Goal: Information Seeking & Learning: Learn about a topic

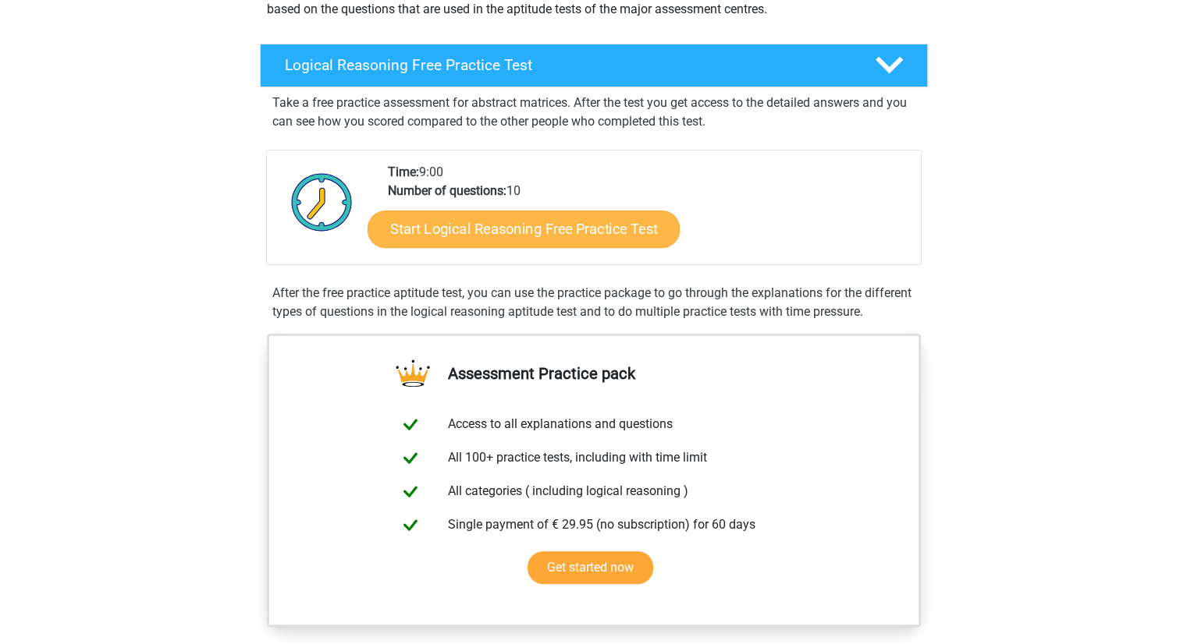
scroll to position [203, 0]
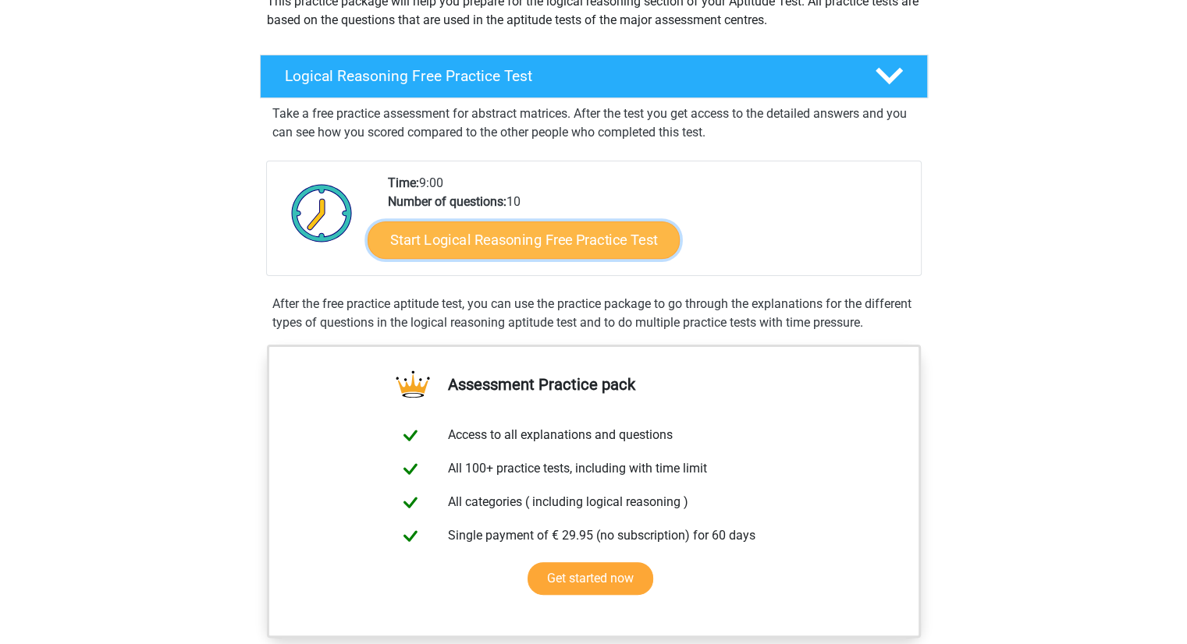
click at [495, 242] on link "Start Logical Reasoning Free Practice Test" at bounding box center [523, 239] width 312 height 37
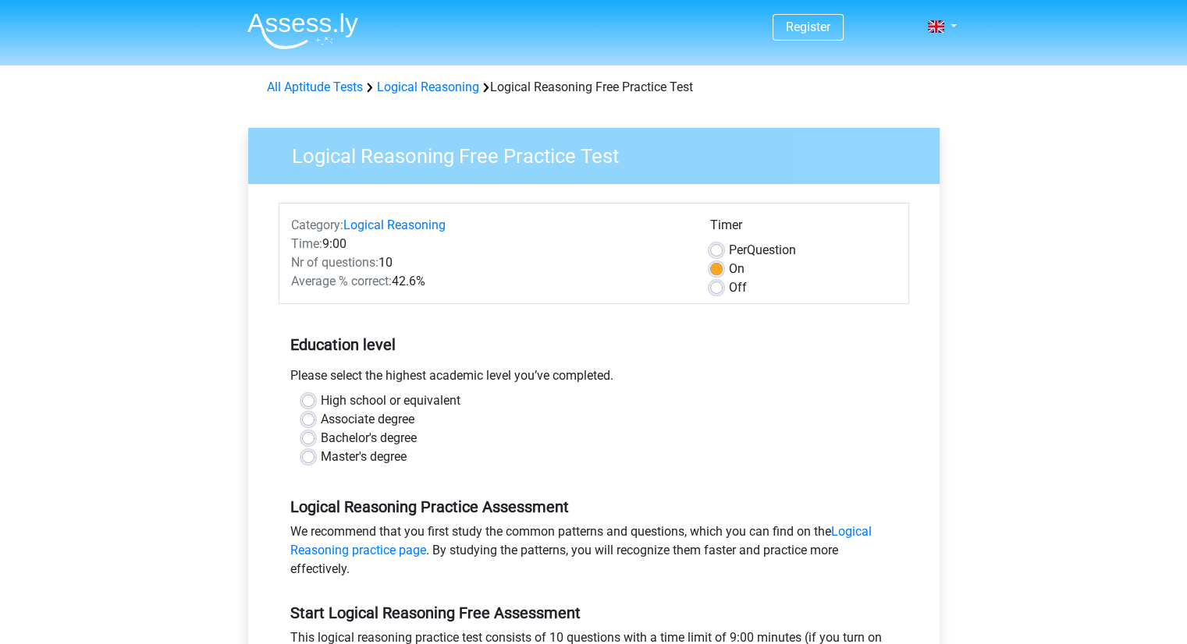
click at [727, 289] on div "Off" at bounding box center [803, 288] width 186 height 19
click at [729, 288] on label "Off" at bounding box center [738, 288] width 18 height 19
click at [712, 288] on input "Off" at bounding box center [716, 287] width 12 height 16
radio input "true"
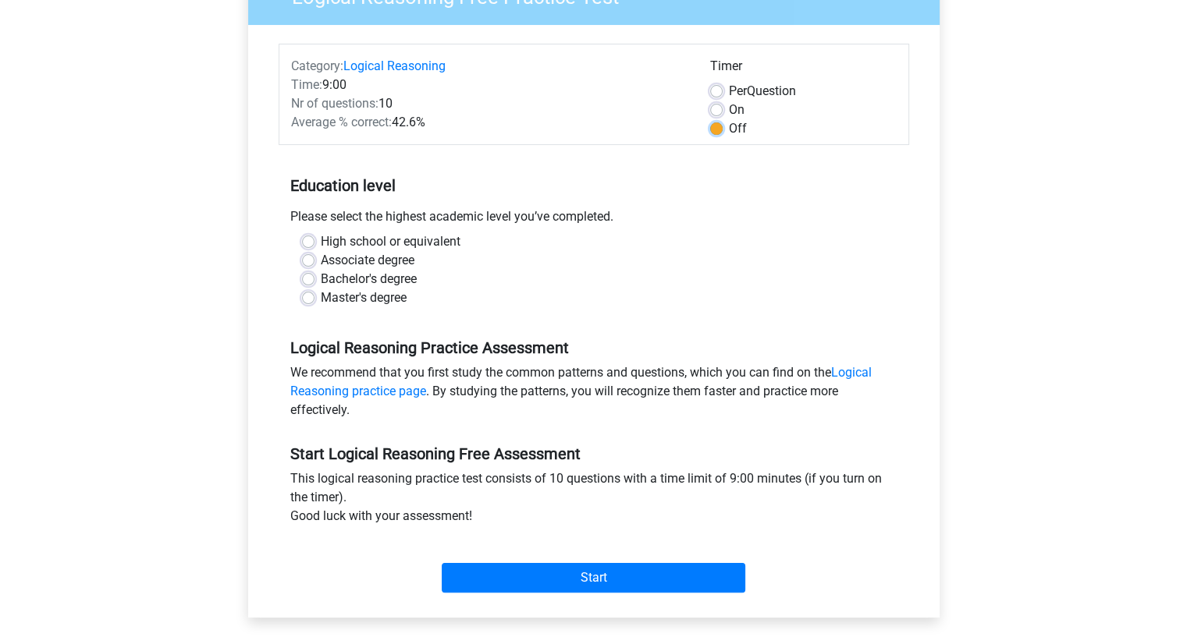
scroll to position [159, 0]
click at [325, 295] on label "Master's degree" at bounding box center [364, 298] width 86 height 19
click at [314, 295] on input "Master's degree" at bounding box center [308, 297] width 12 height 16
radio input "true"
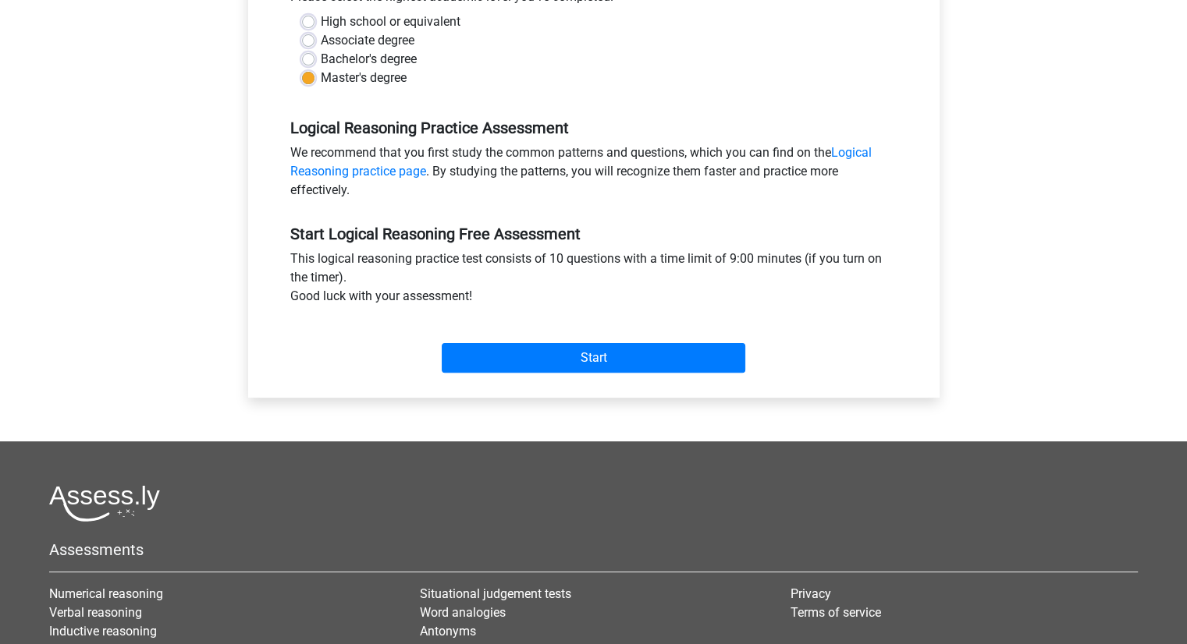
scroll to position [380, 0]
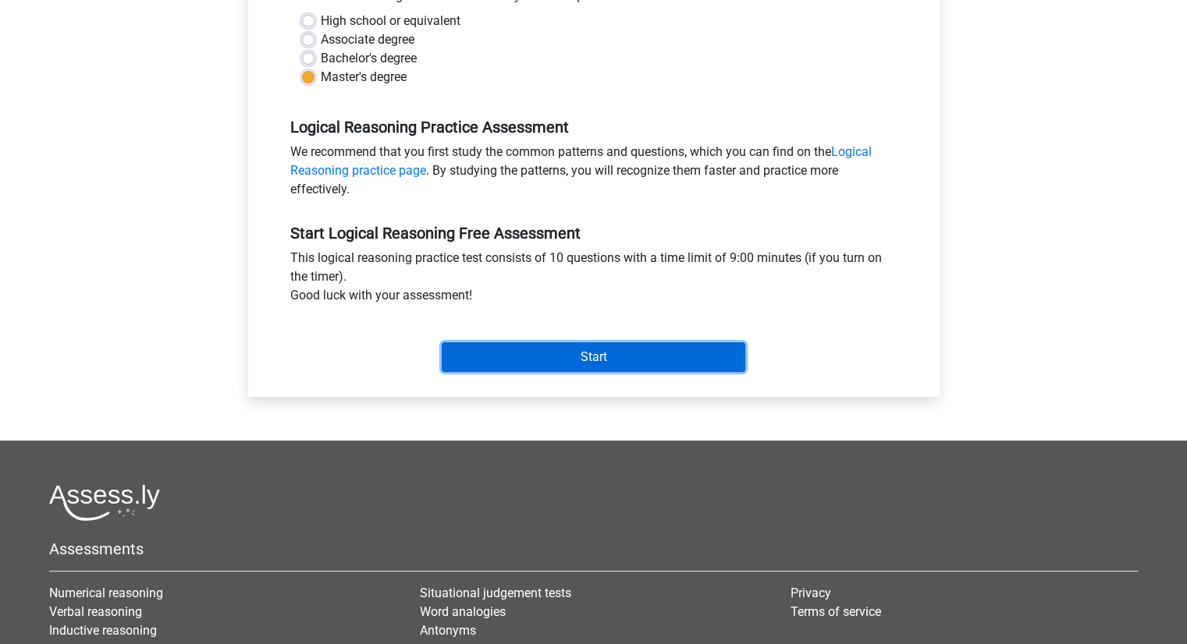
click at [576, 360] on input "Start" at bounding box center [593, 358] width 303 height 30
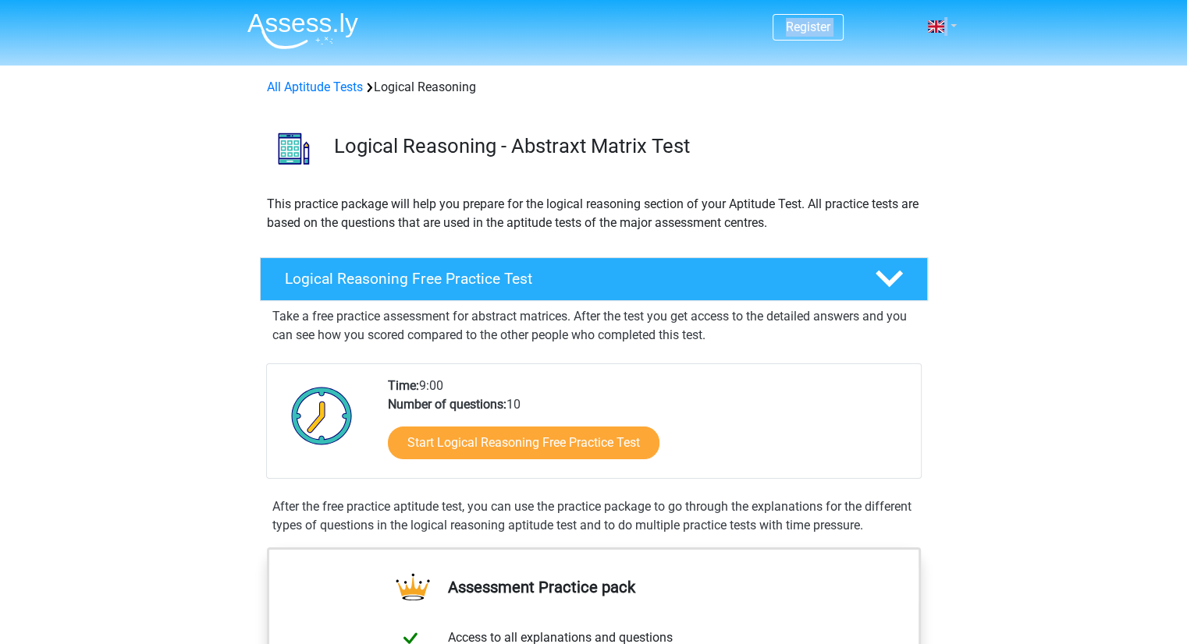
drag, startPoint x: 958, startPoint y: 23, endPoint x: 946, endPoint y: 23, distance: 11.7
click at [946, 23] on div "Register Nederlands English" at bounding box center [593, 27] width 741 height 51
click at [946, 23] on link at bounding box center [936, 26] width 31 height 19
click at [953, 29] on link at bounding box center [936, 26] width 31 height 19
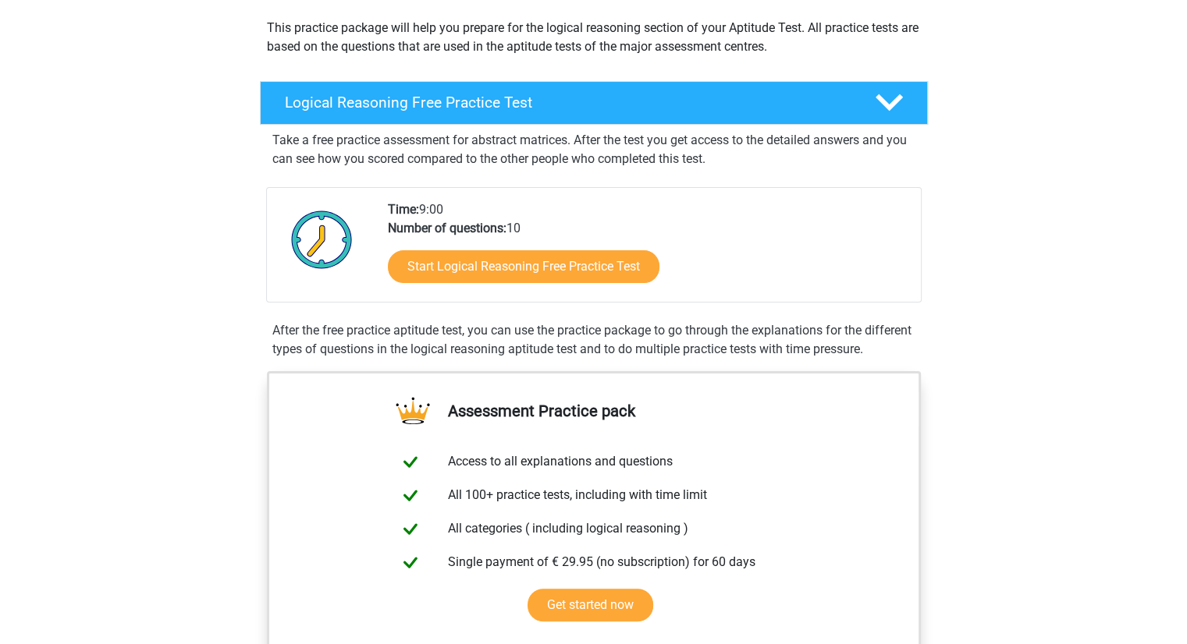
scroll to position [173, 0]
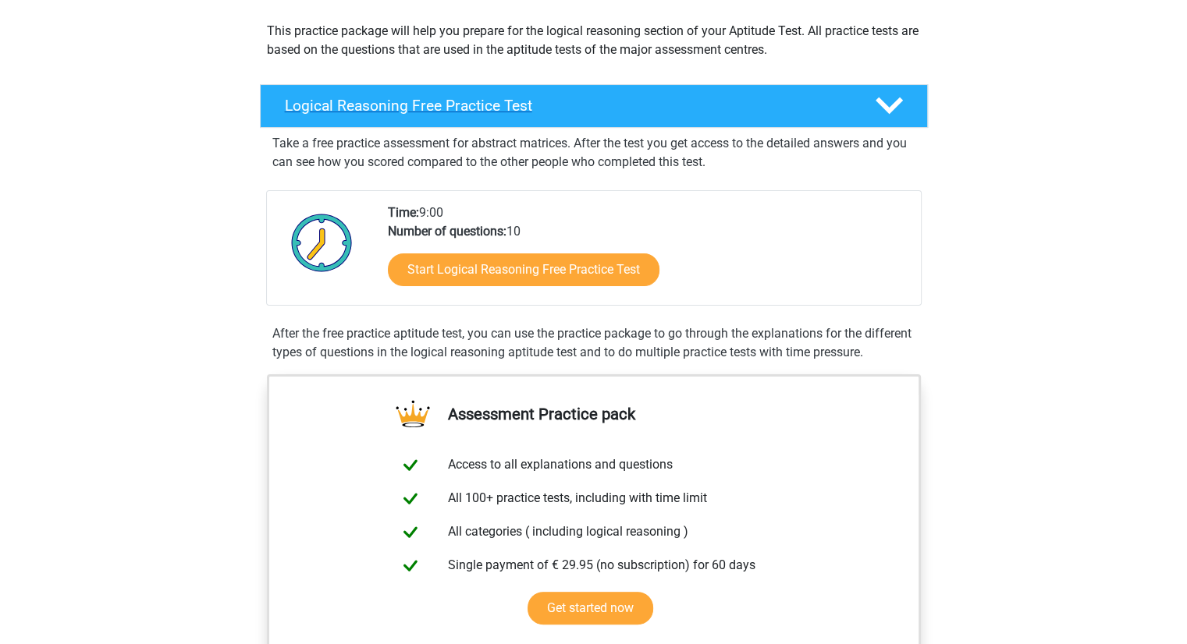
click at [899, 104] on icon at bounding box center [888, 105] width 27 height 27
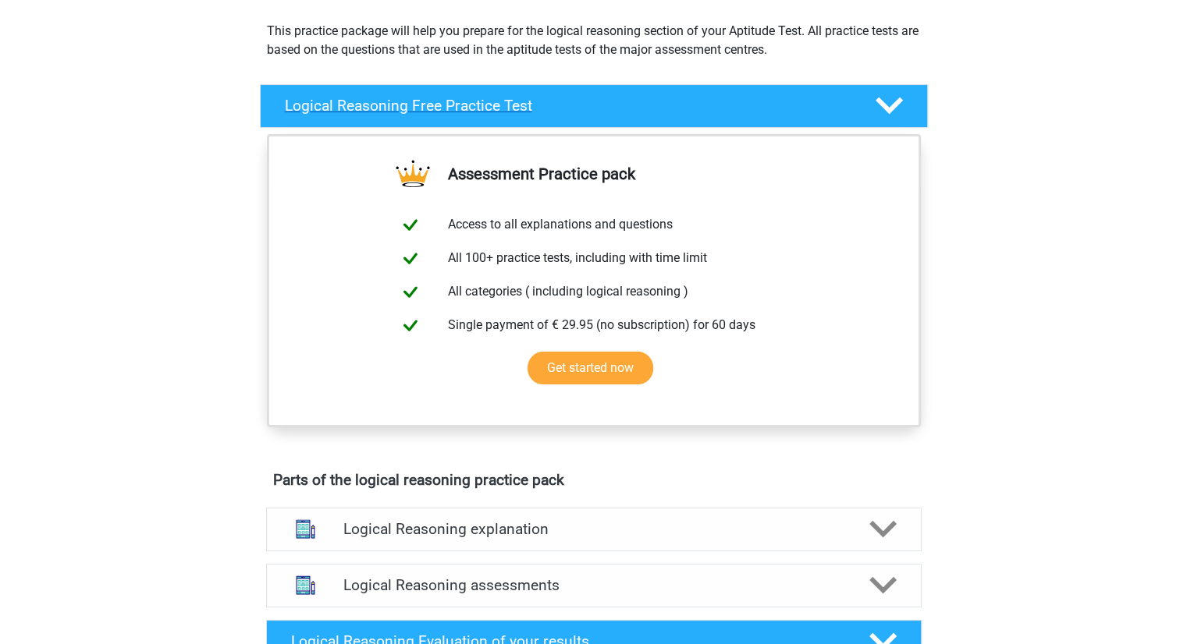
click at [899, 104] on icon at bounding box center [888, 105] width 27 height 27
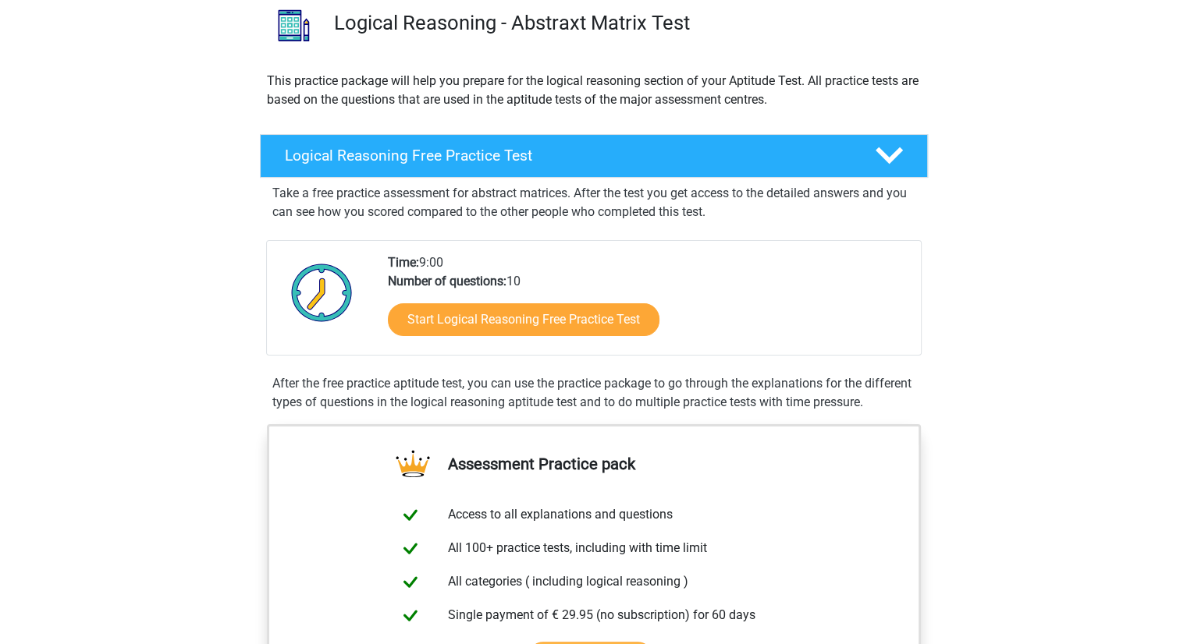
scroll to position [0, 0]
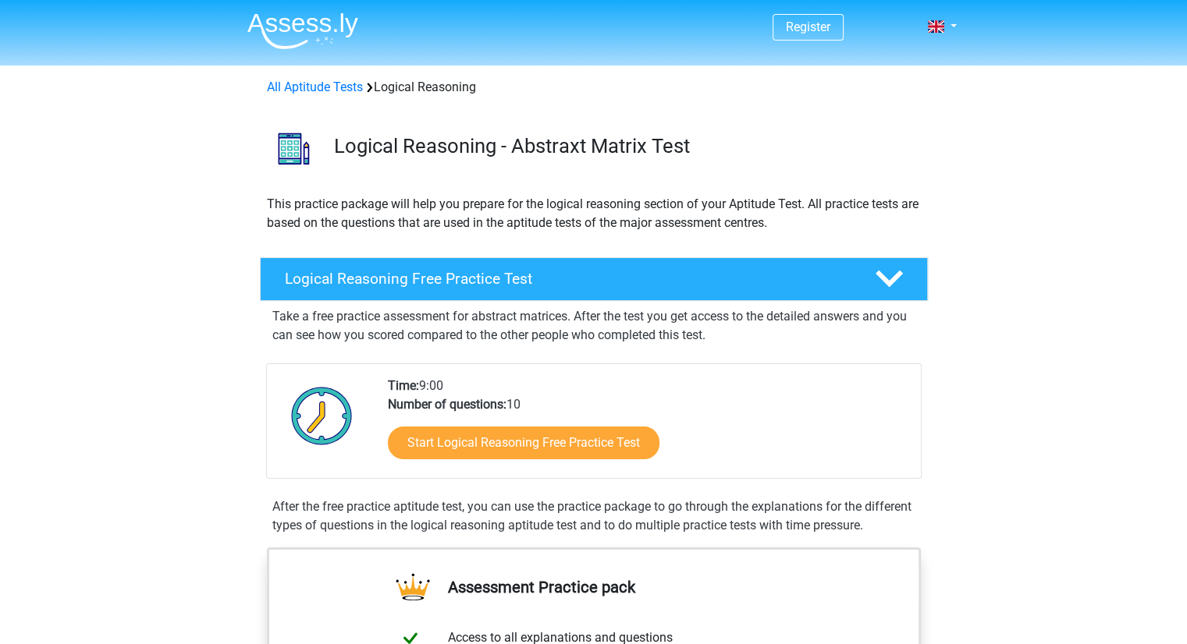
click at [914, 176] on div "Logical Reasoning - Abstraxt Matrix Test" at bounding box center [593, 145] width 741 height 73
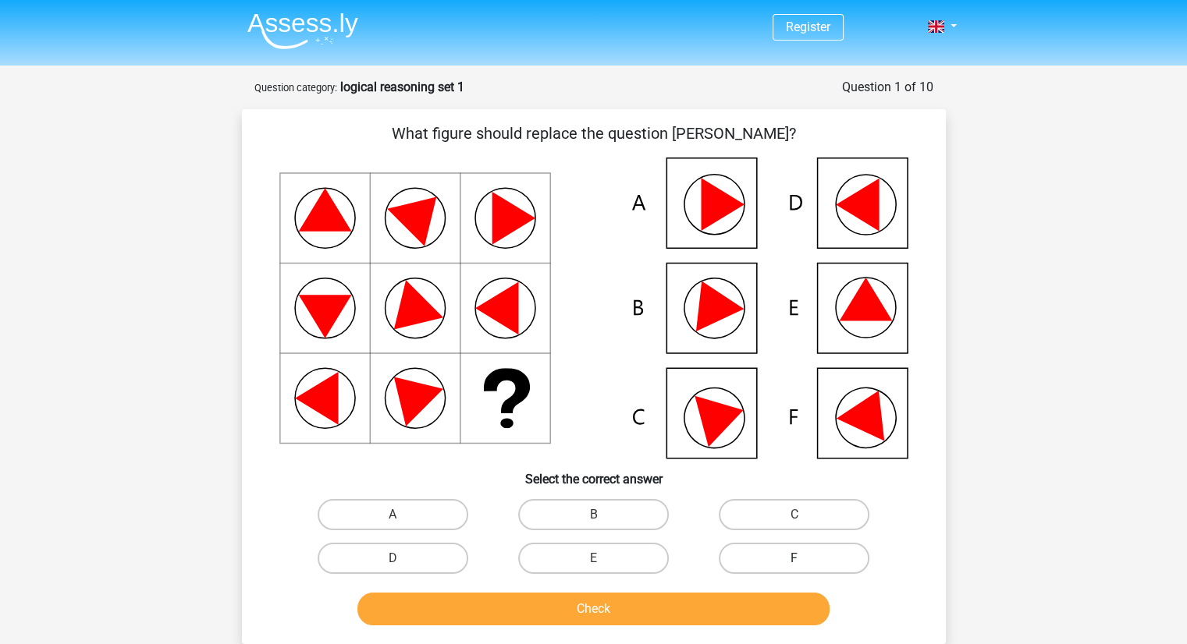
click at [770, 561] on label "F" at bounding box center [794, 558] width 151 height 31
click at [794, 561] on input "F" at bounding box center [799, 564] width 10 height 10
radio input "true"
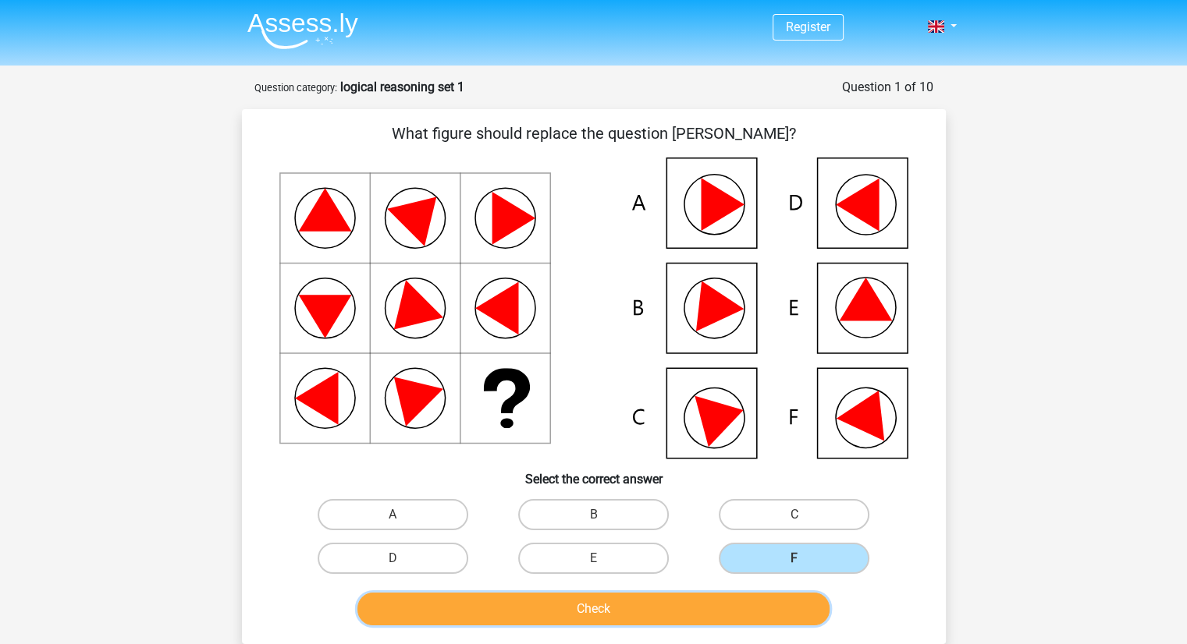
click at [646, 612] on button "Check" at bounding box center [593, 609] width 472 height 33
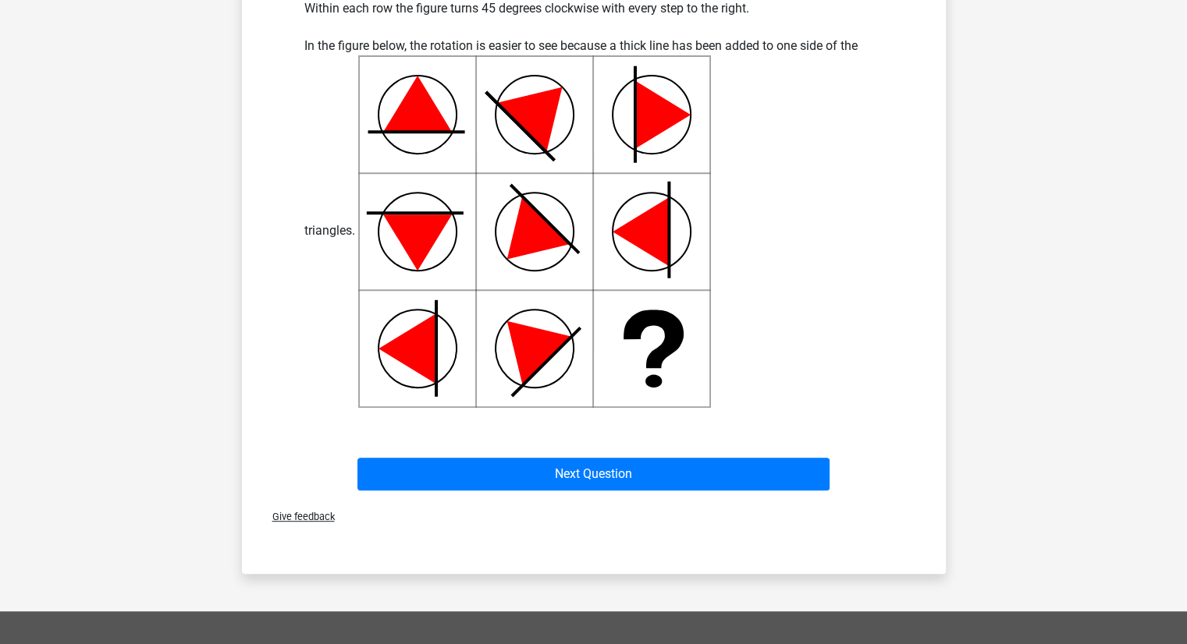
scroll to position [643, 0]
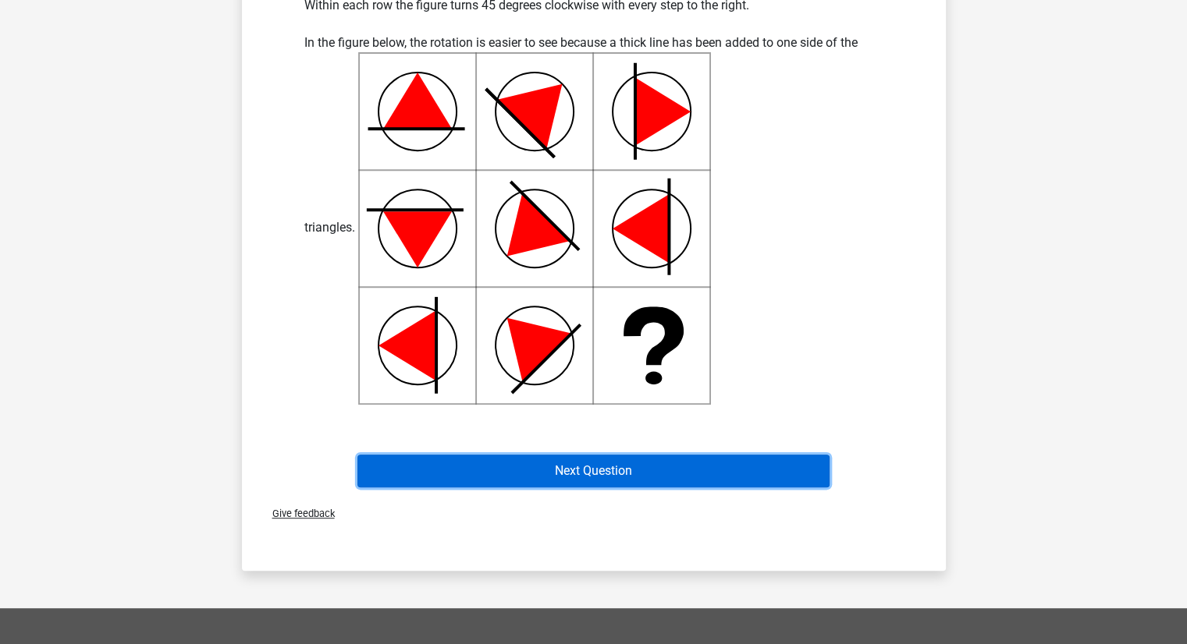
click at [485, 463] on button "Next Question" at bounding box center [593, 471] width 472 height 33
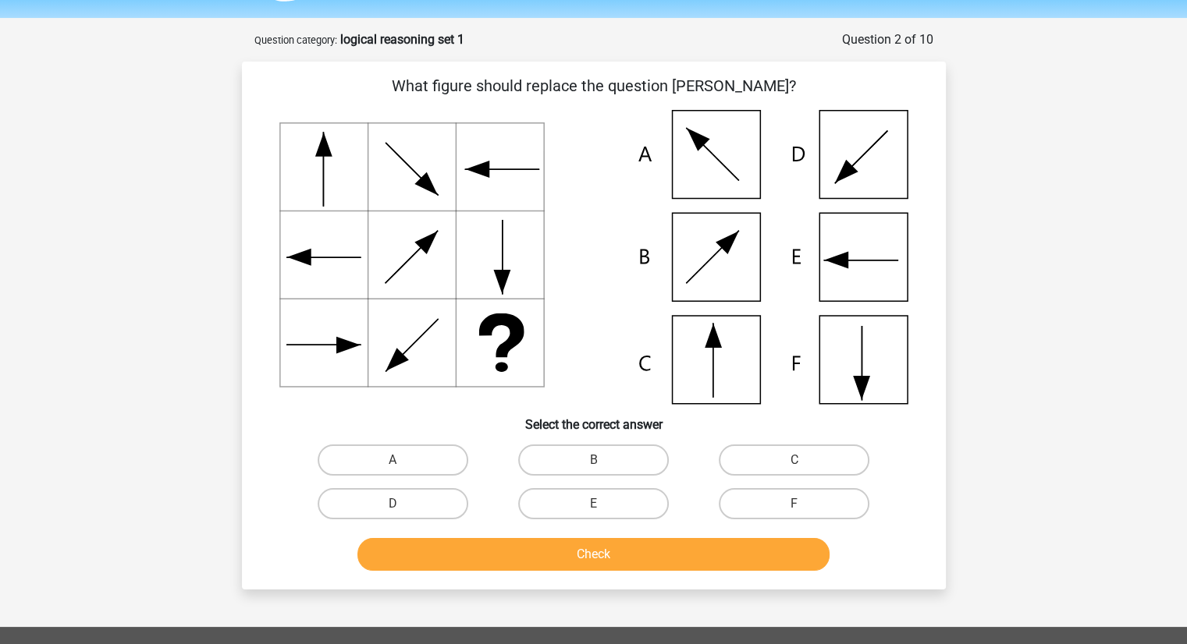
scroll to position [35, 0]
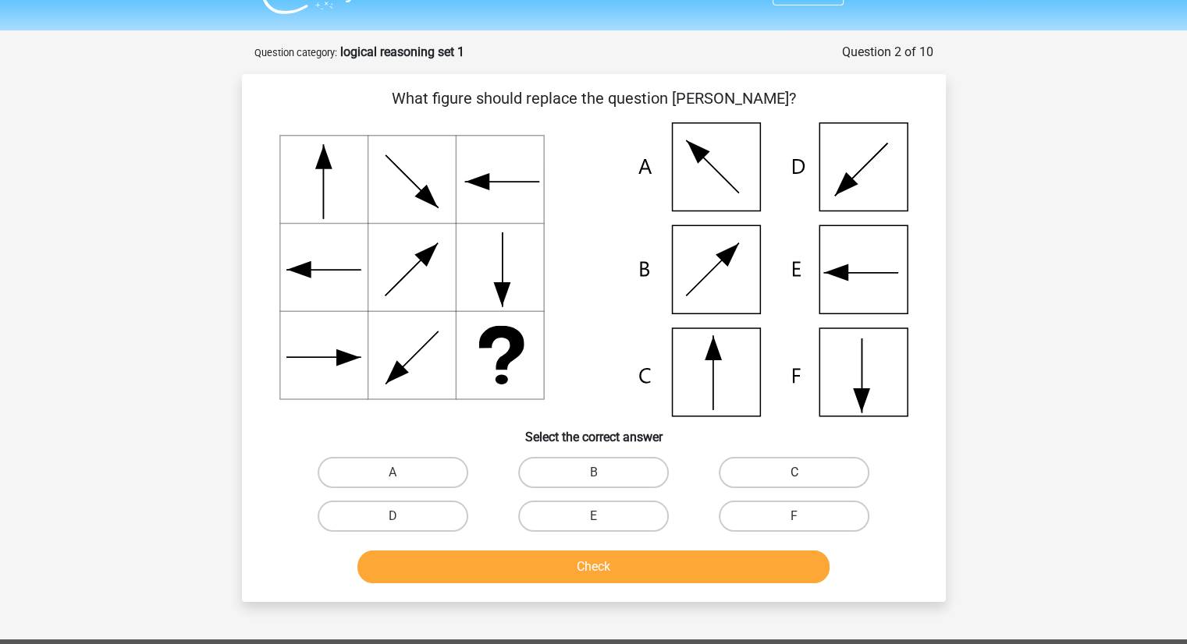
click at [777, 475] on label "C" at bounding box center [794, 472] width 151 height 31
click at [794, 475] on input "C" at bounding box center [799, 478] width 10 height 10
radio input "true"
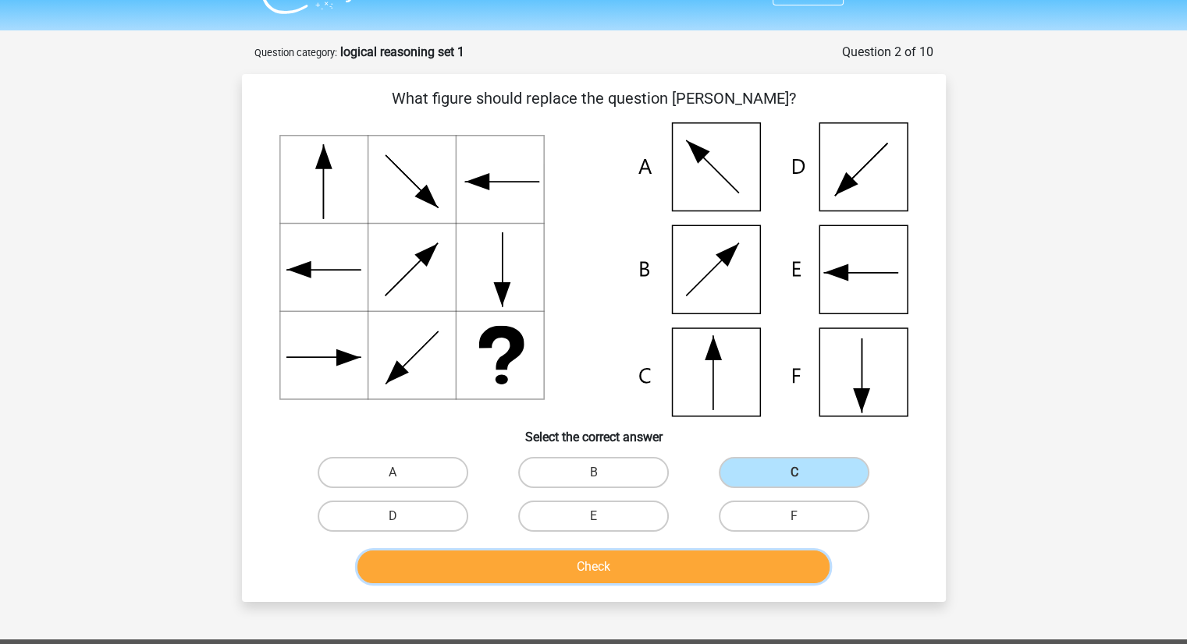
click at [658, 578] on button "Check" at bounding box center [593, 567] width 472 height 33
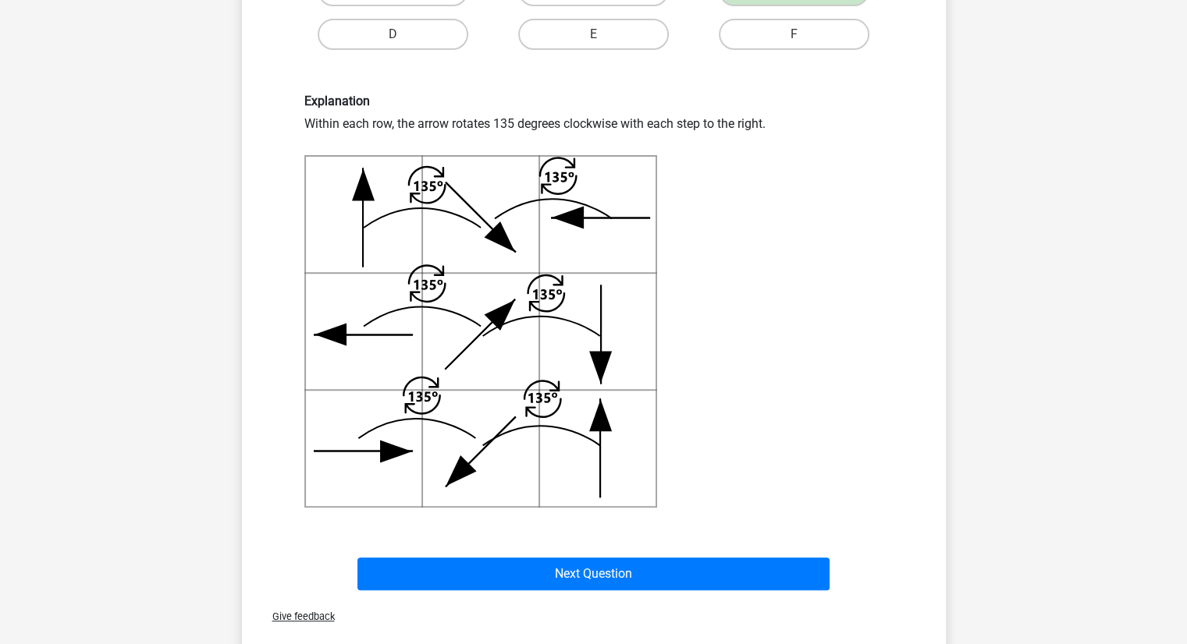
scroll to position [518, 0]
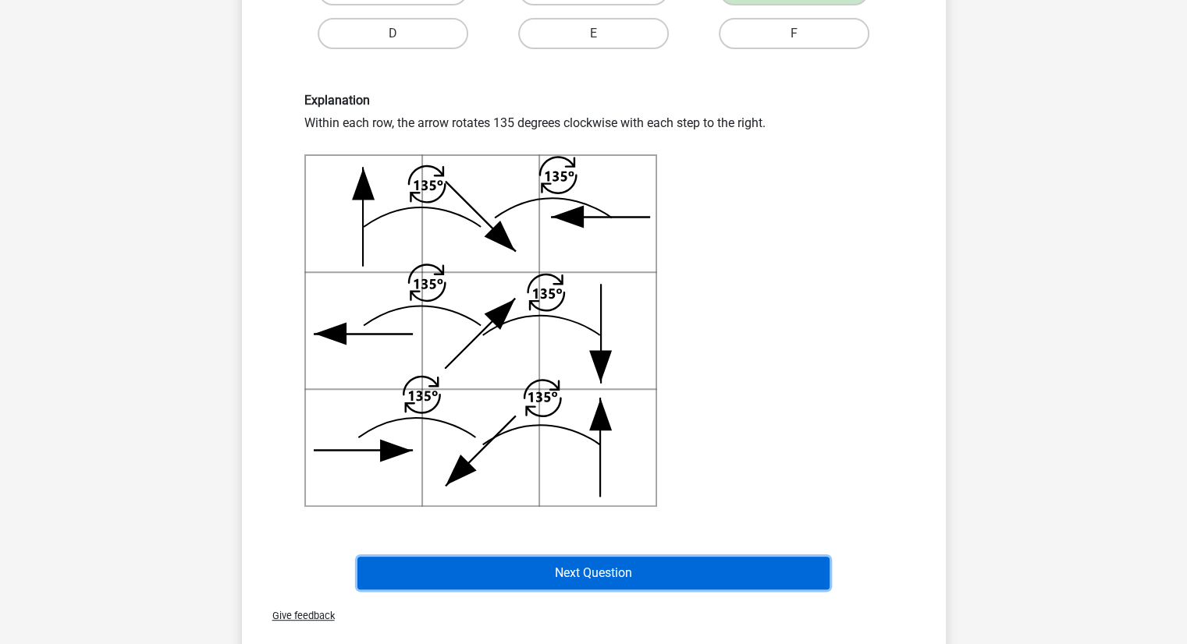
click at [601, 578] on button "Next Question" at bounding box center [593, 573] width 472 height 33
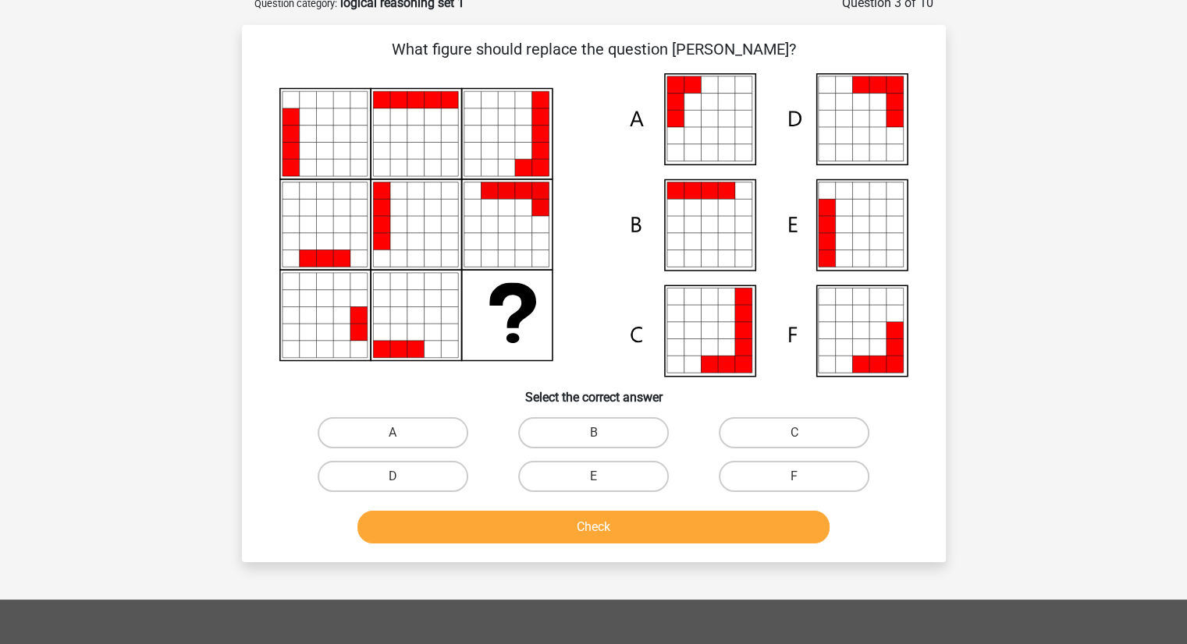
scroll to position [78, 0]
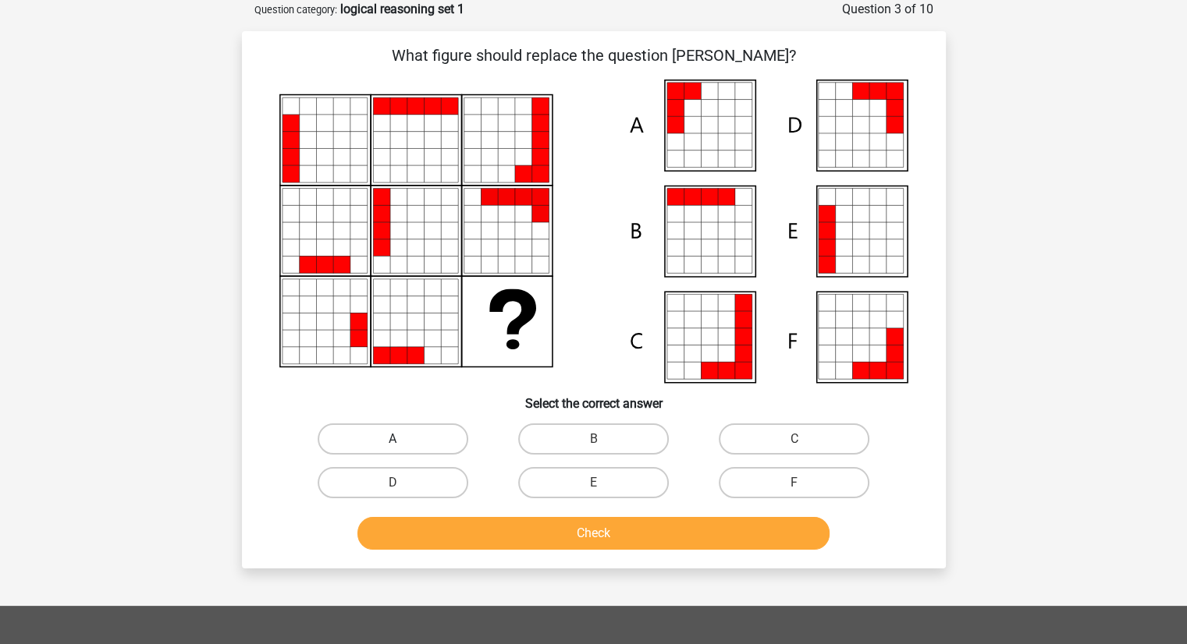
click at [357, 447] on label "A" at bounding box center [393, 439] width 151 height 31
click at [392, 447] on input "A" at bounding box center [397, 444] width 10 height 10
radio input "true"
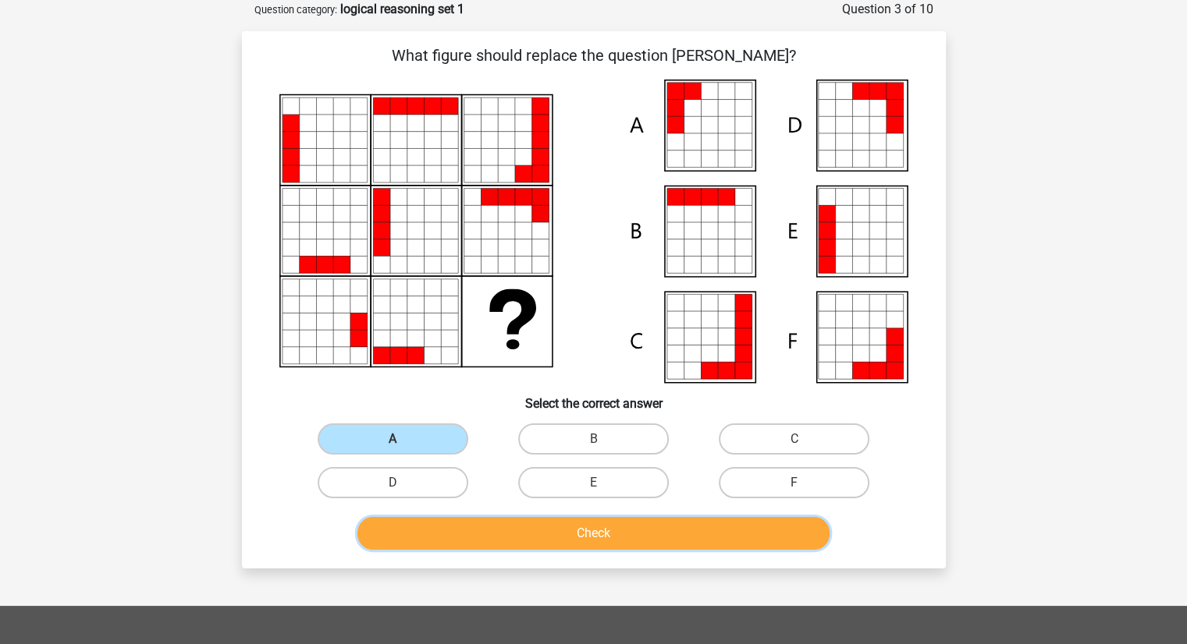
click at [593, 545] on button "Check" at bounding box center [593, 533] width 472 height 33
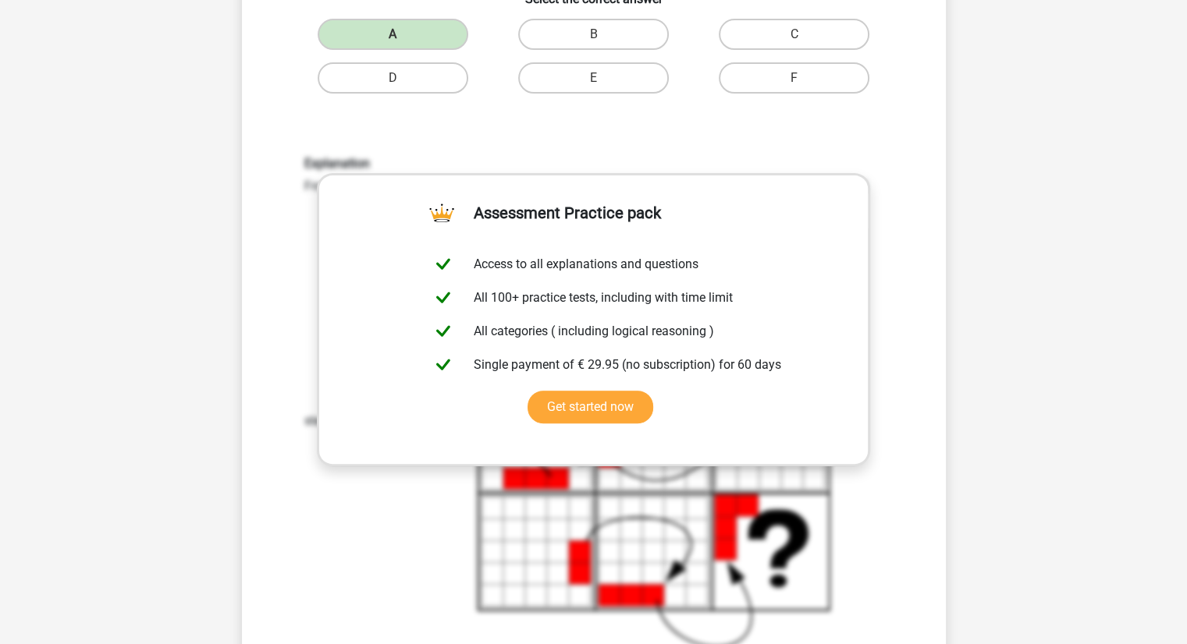
scroll to position [456, 0]
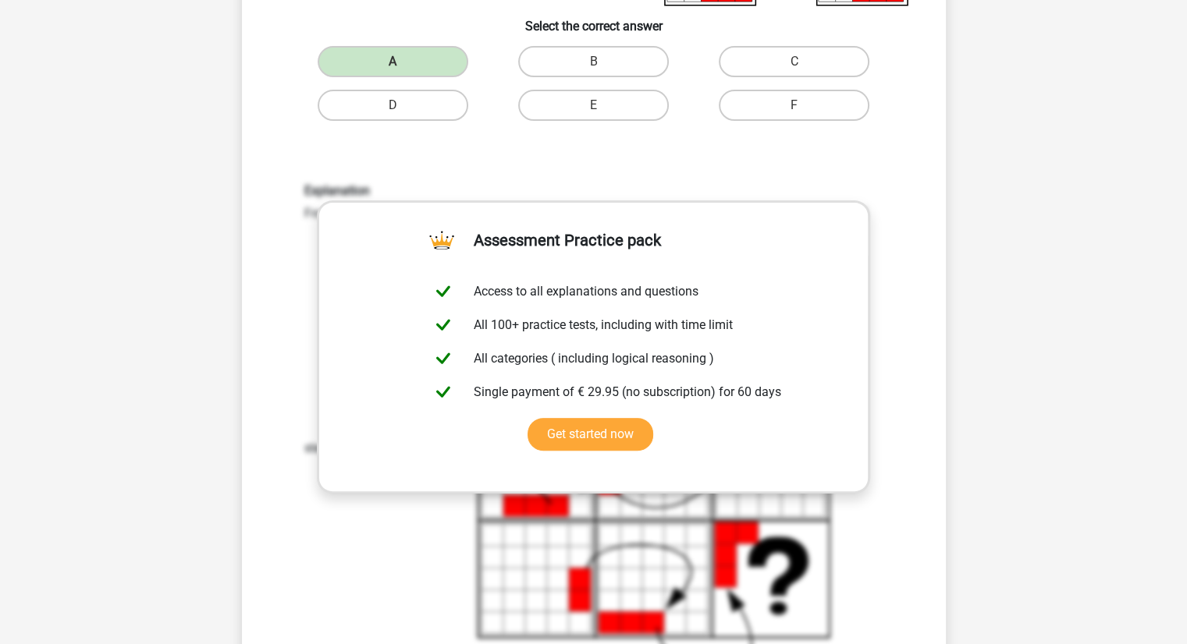
click at [914, 229] on div "Explanation From left to right, each step a block is added to the 'front' of th…" at bounding box center [594, 429] width 654 height 567
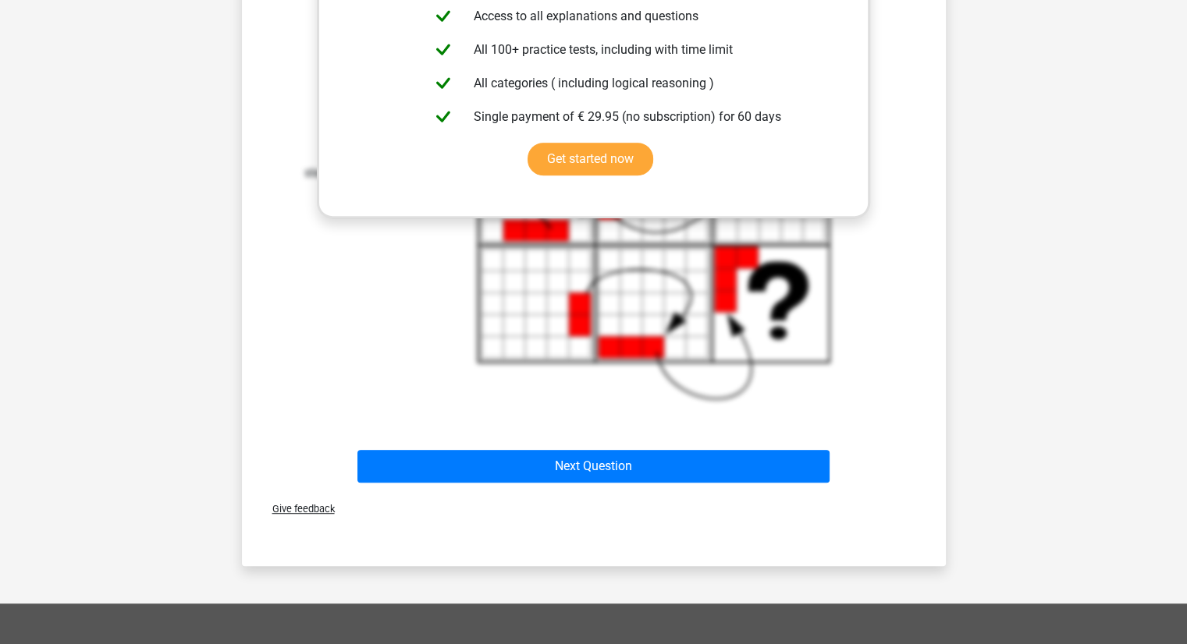
scroll to position [750, 0]
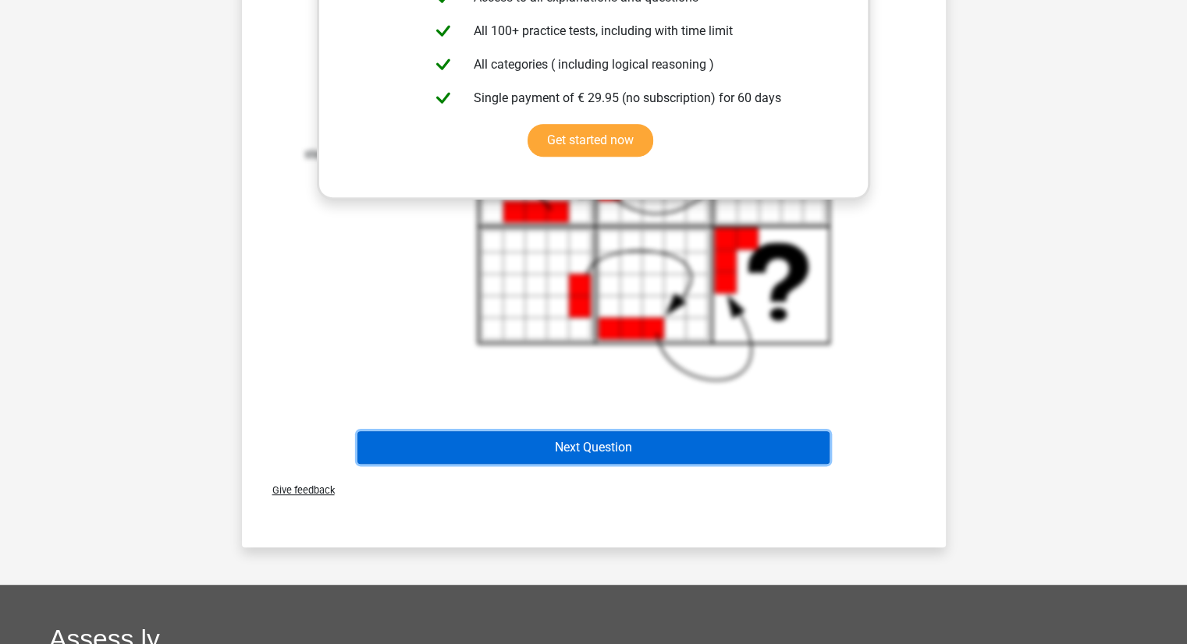
click at [614, 453] on button "Next Question" at bounding box center [593, 447] width 472 height 33
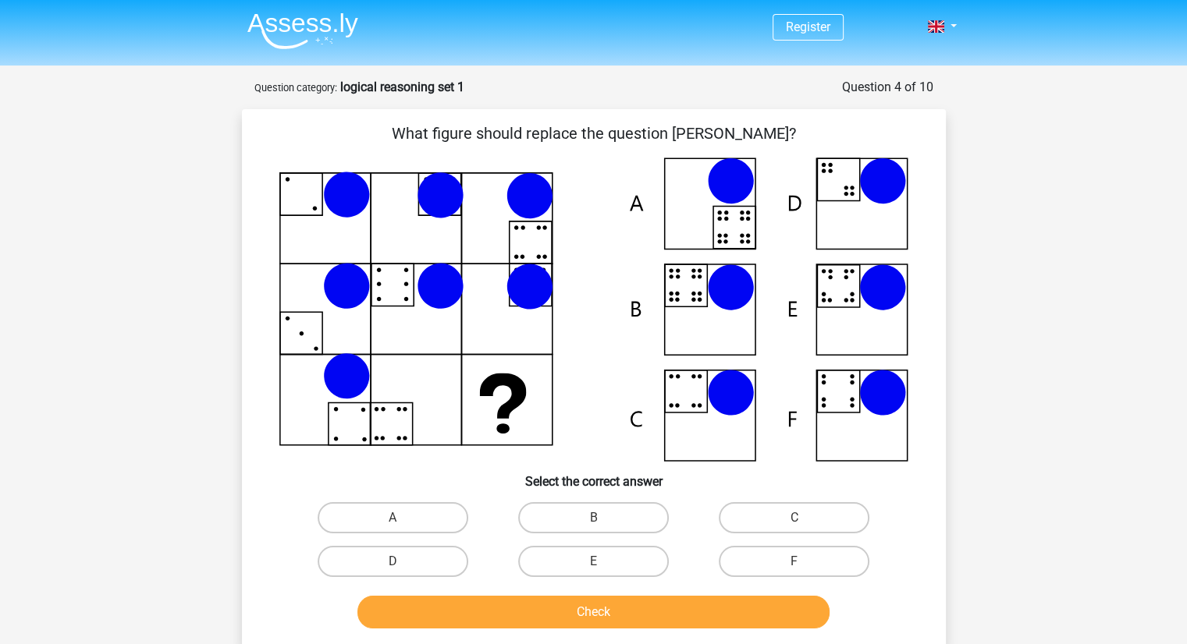
scroll to position [0, 0]
click at [619, 529] on label "B" at bounding box center [593, 517] width 151 height 31
click at [603, 528] on input "B" at bounding box center [598, 523] width 10 height 10
radio input "true"
click at [615, 609] on button "Check" at bounding box center [593, 612] width 472 height 33
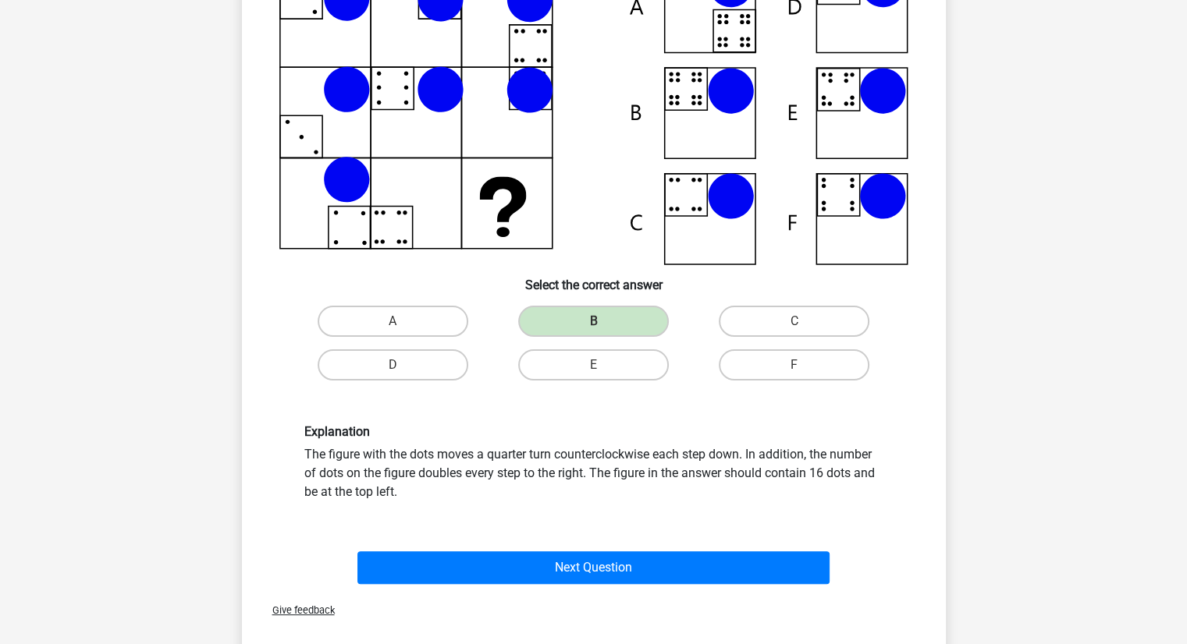
scroll to position [196, 0]
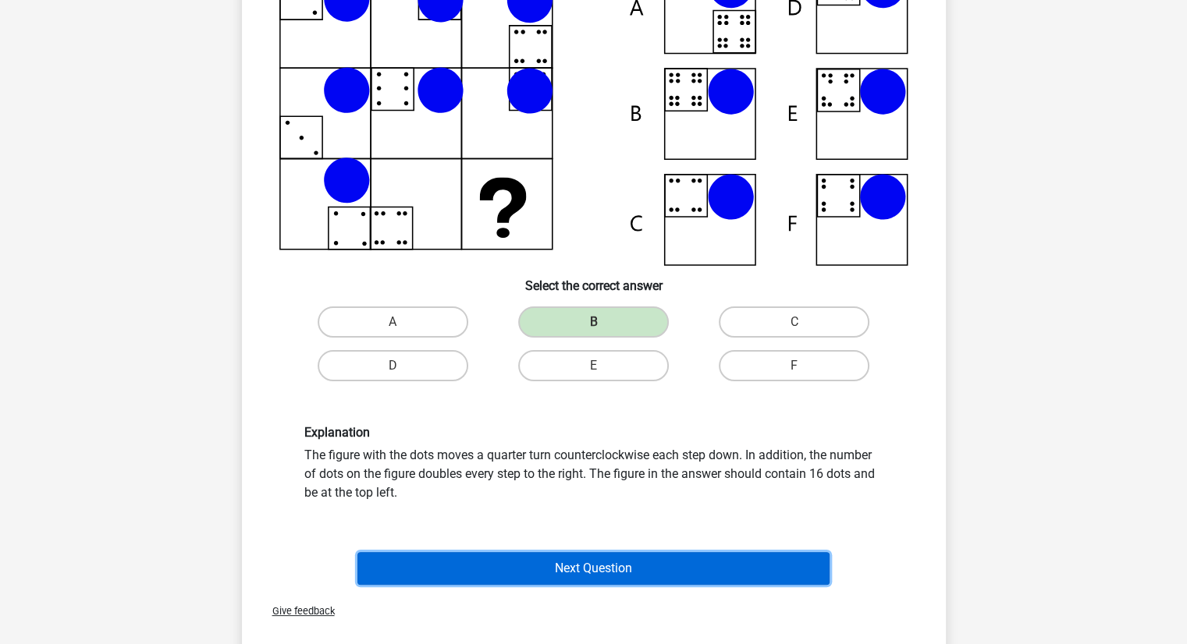
click at [610, 566] on button "Next Question" at bounding box center [593, 568] width 472 height 33
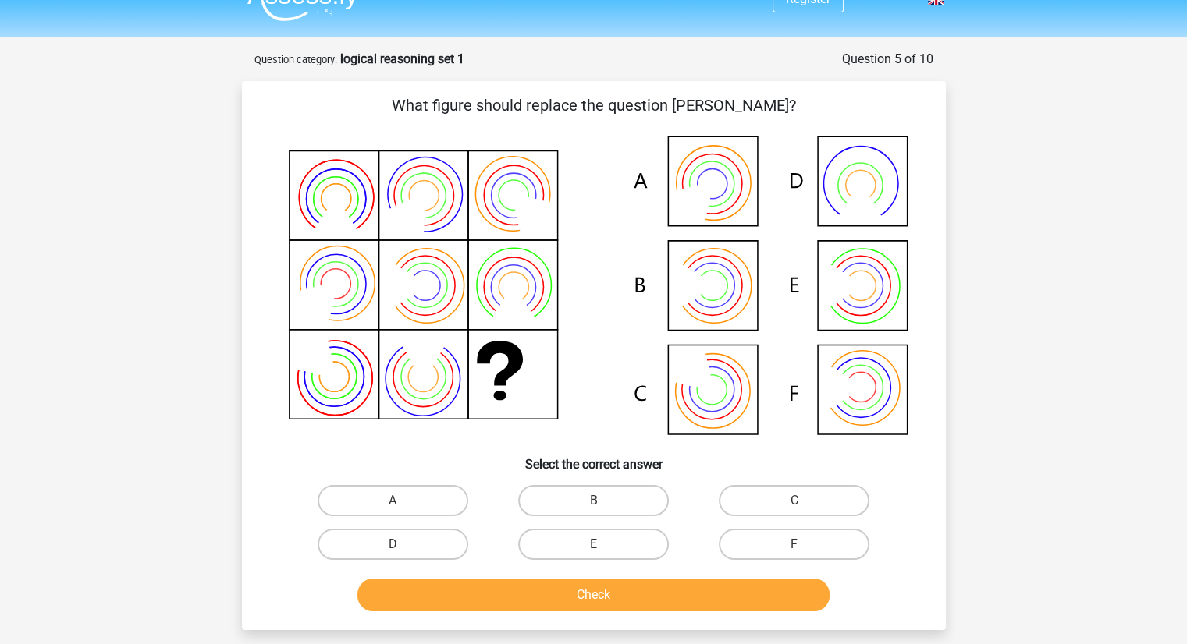
scroll to position [27, 0]
click at [419, 500] on label "A" at bounding box center [393, 501] width 151 height 31
click at [403, 502] on input "A" at bounding box center [397, 507] width 10 height 10
radio input "true"
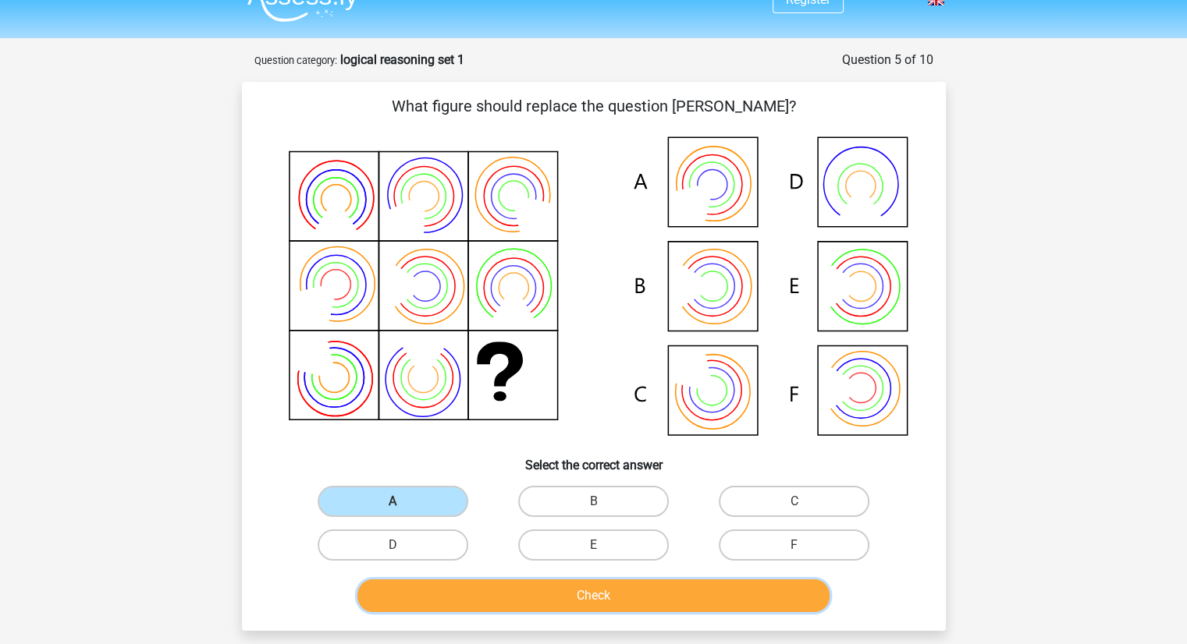
click at [524, 598] on button "Check" at bounding box center [593, 596] width 472 height 33
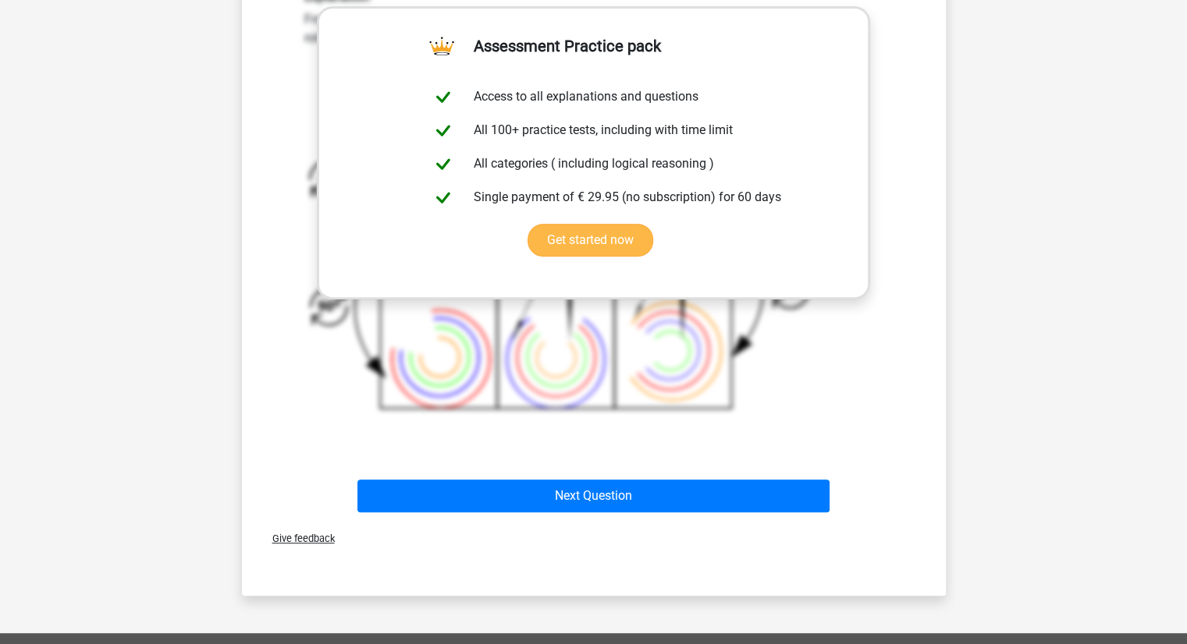
scroll to position [668, 0]
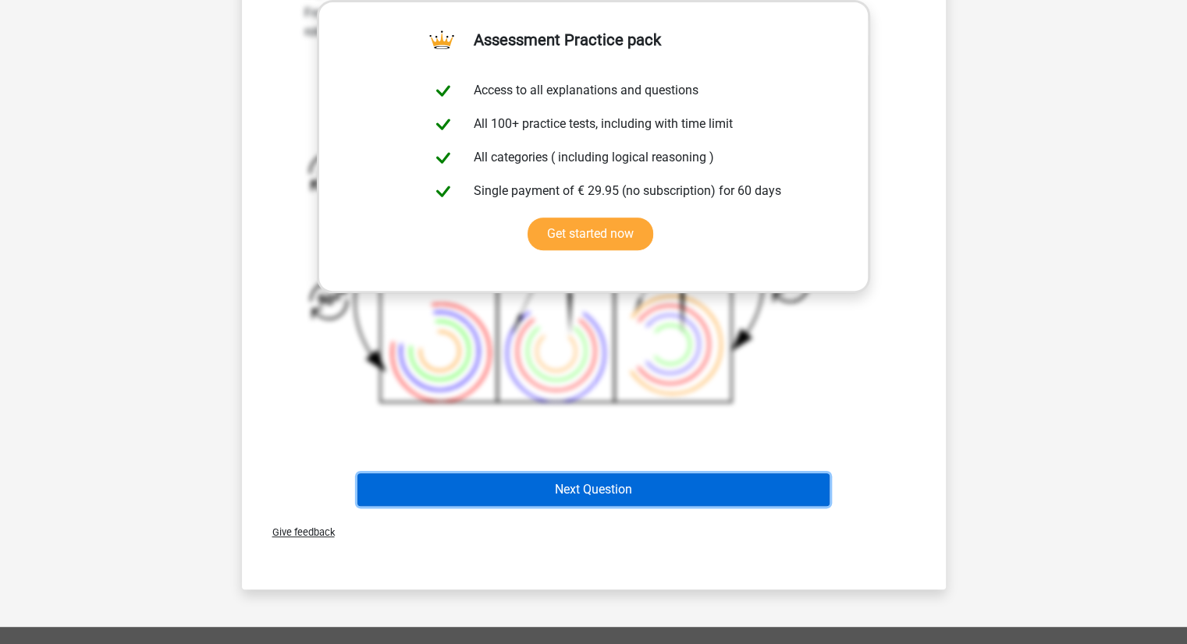
click at [593, 493] on button "Next Question" at bounding box center [593, 490] width 472 height 33
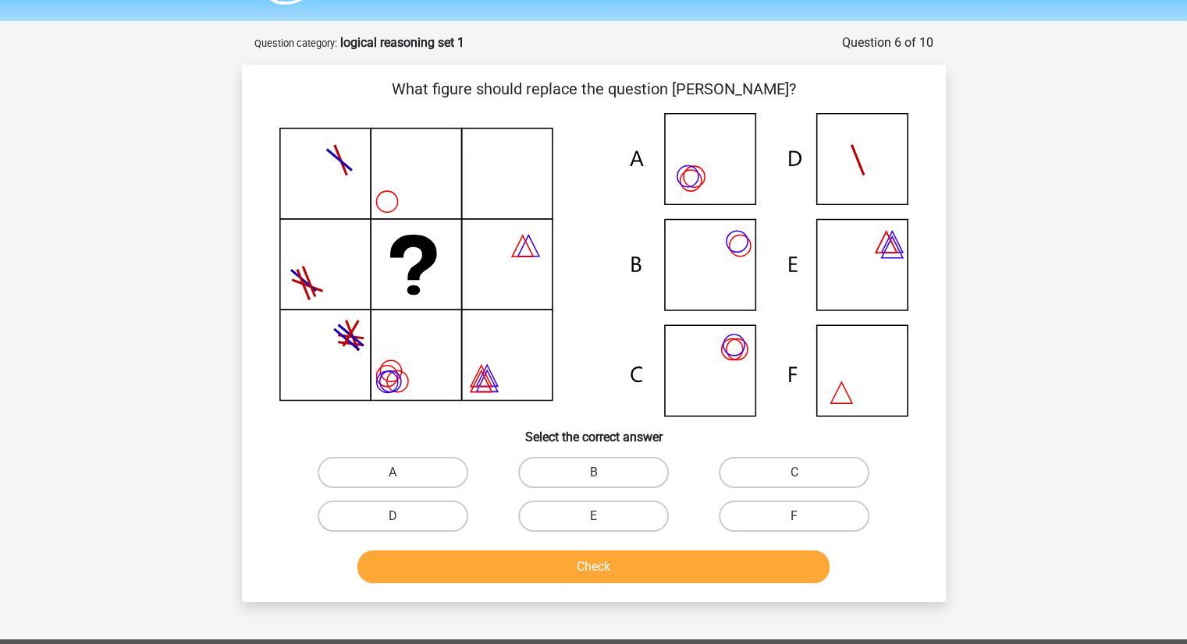
scroll to position [41, 0]
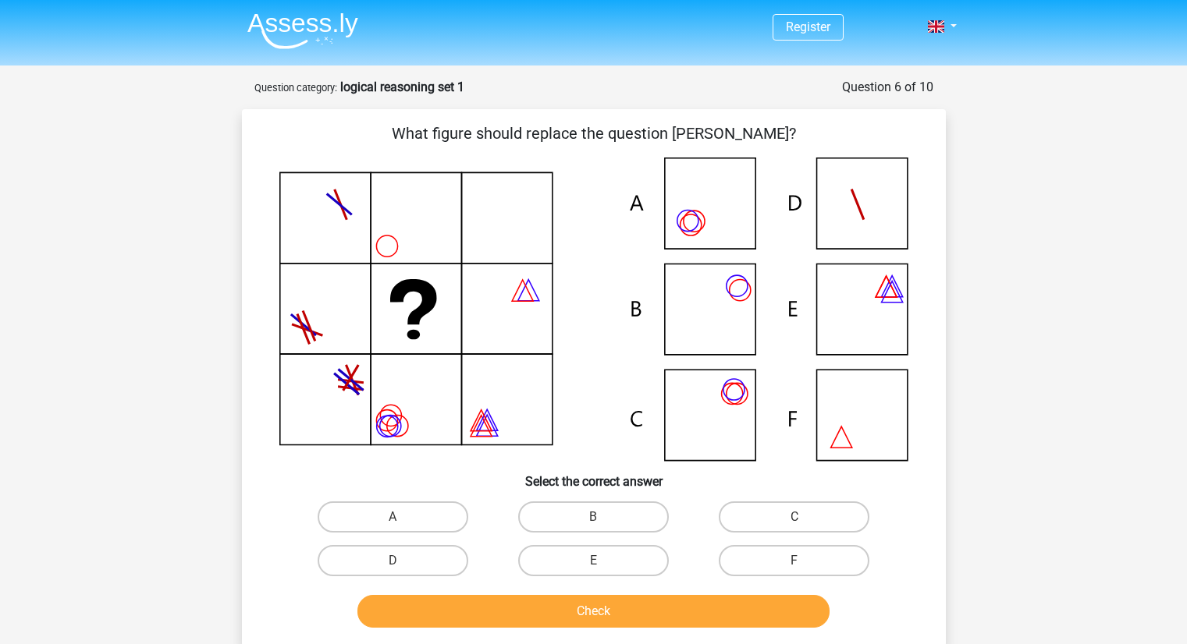
scroll to position [41, 0]
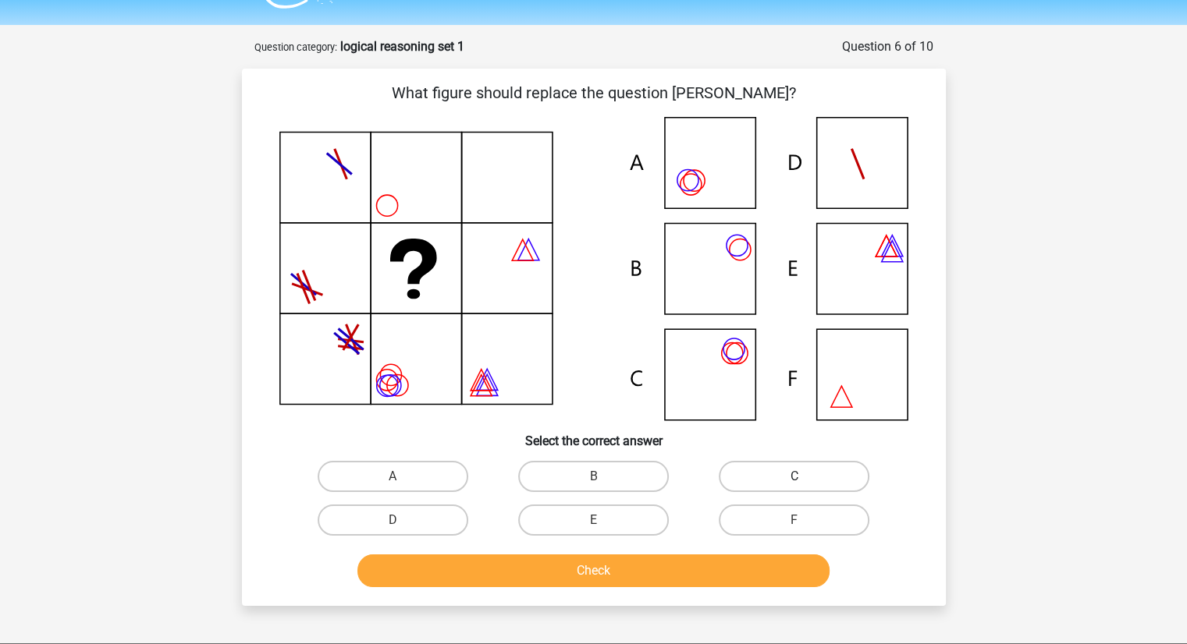
click at [811, 480] on label "C" at bounding box center [794, 476] width 151 height 31
click at [804, 480] on input "C" at bounding box center [799, 482] width 10 height 10
radio input "true"
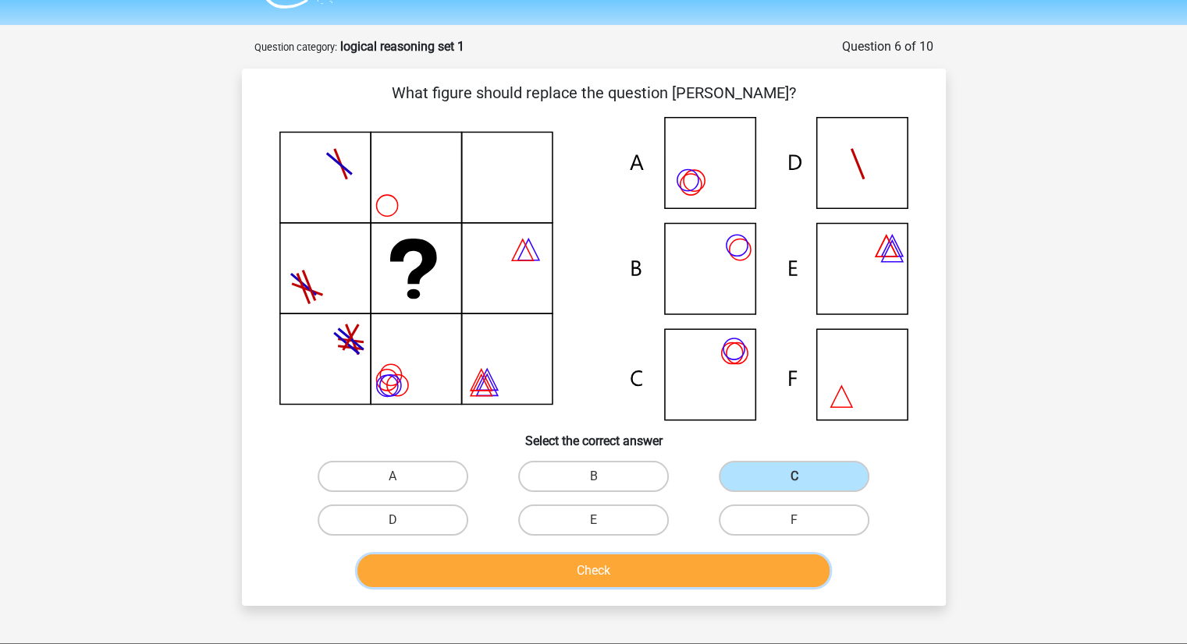
click at [654, 582] on button "Check" at bounding box center [593, 571] width 472 height 33
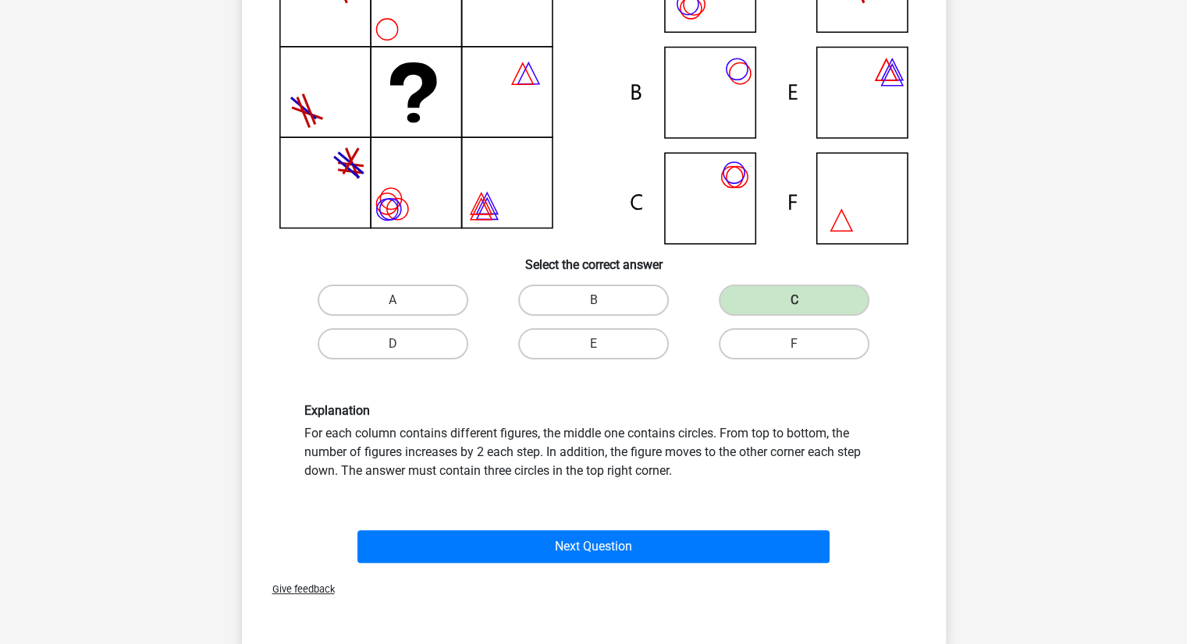
scroll to position [225, 0]
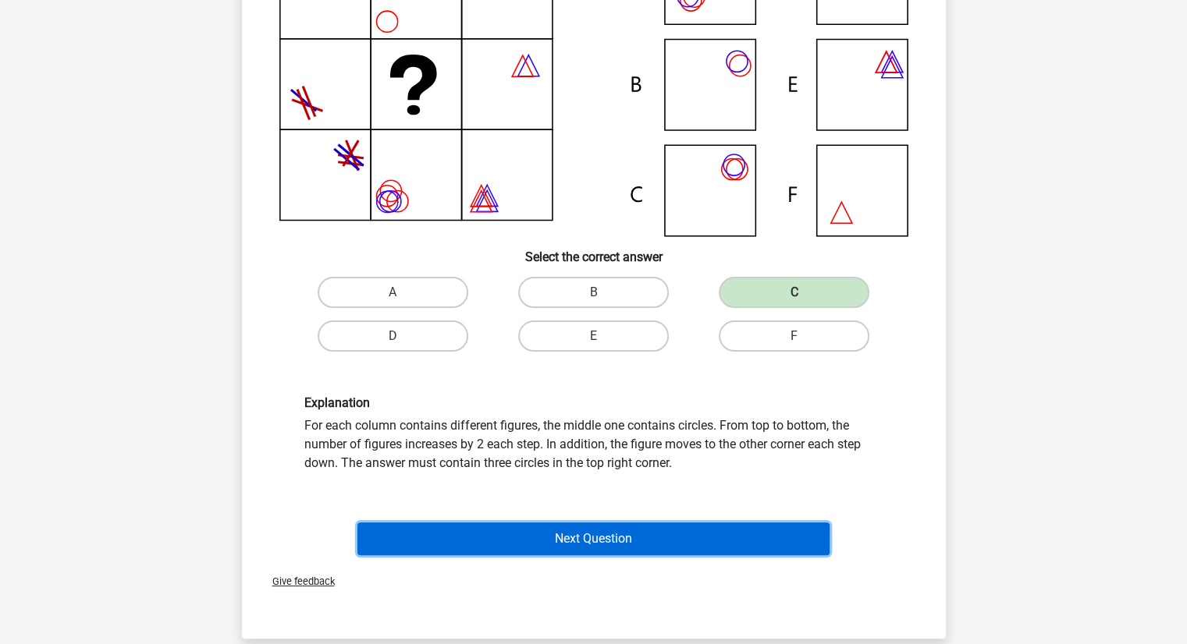
click at [563, 536] on button "Next Question" at bounding box center [593, 539] width 472 height 33
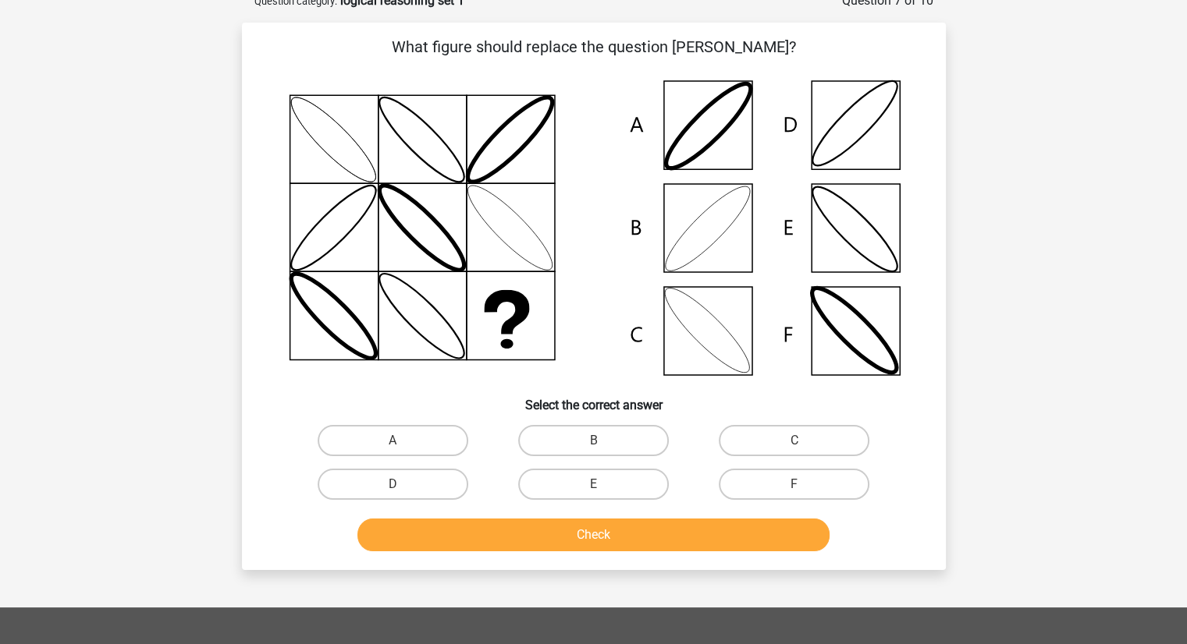
scroll to position [78, 0]
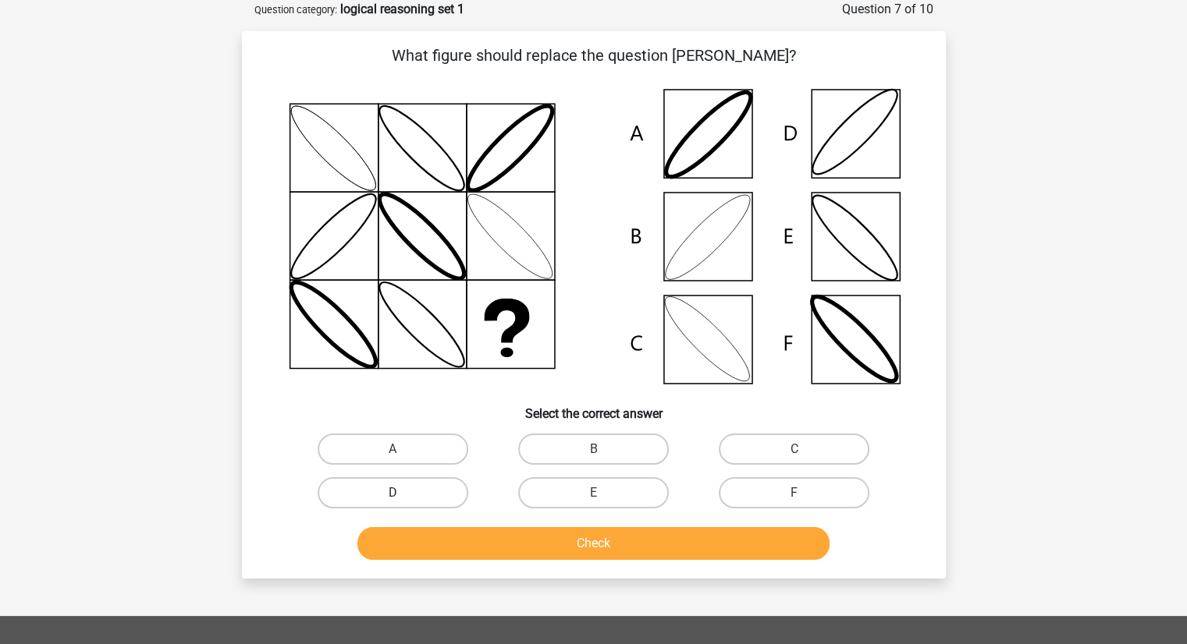
click at [446, 501] on label "D" at bounding box center [393, 492] width 151 height 31
click at [403, 501] on input "D" at bounding box center [397, 498] width 10 height 10
radio input "true"
click at [610, 450] on label "B" at bounding box center [593, 449] width 151 height 31
click at [603, 450] on input "B" at bounding box center [598, 454] width 10 height 10
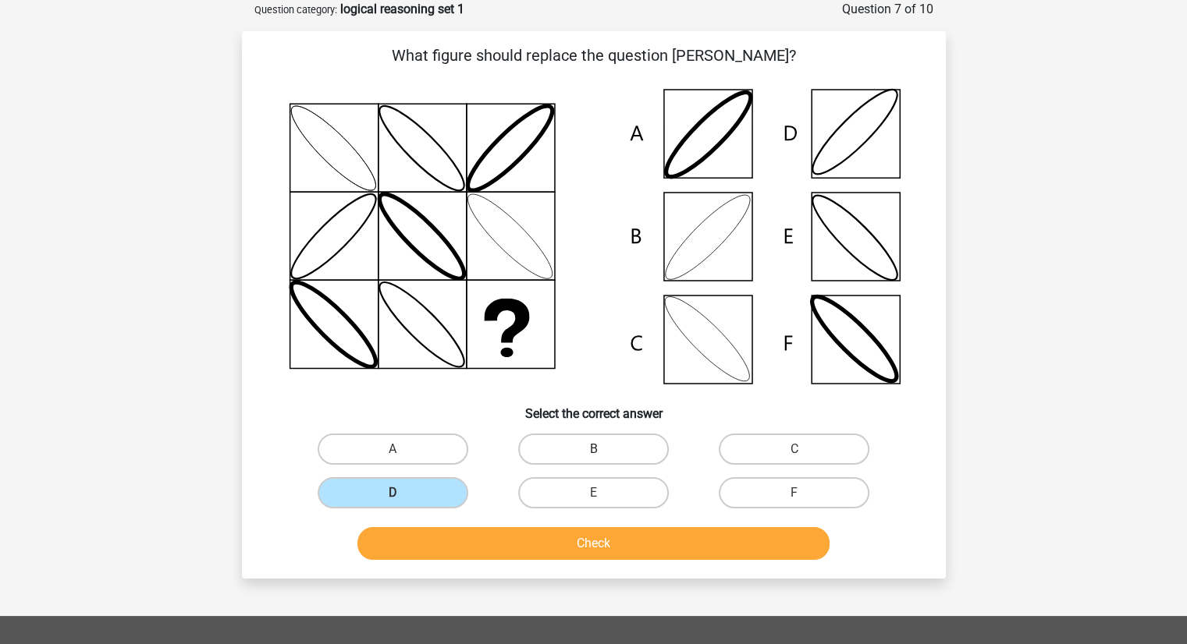
radio input "true"
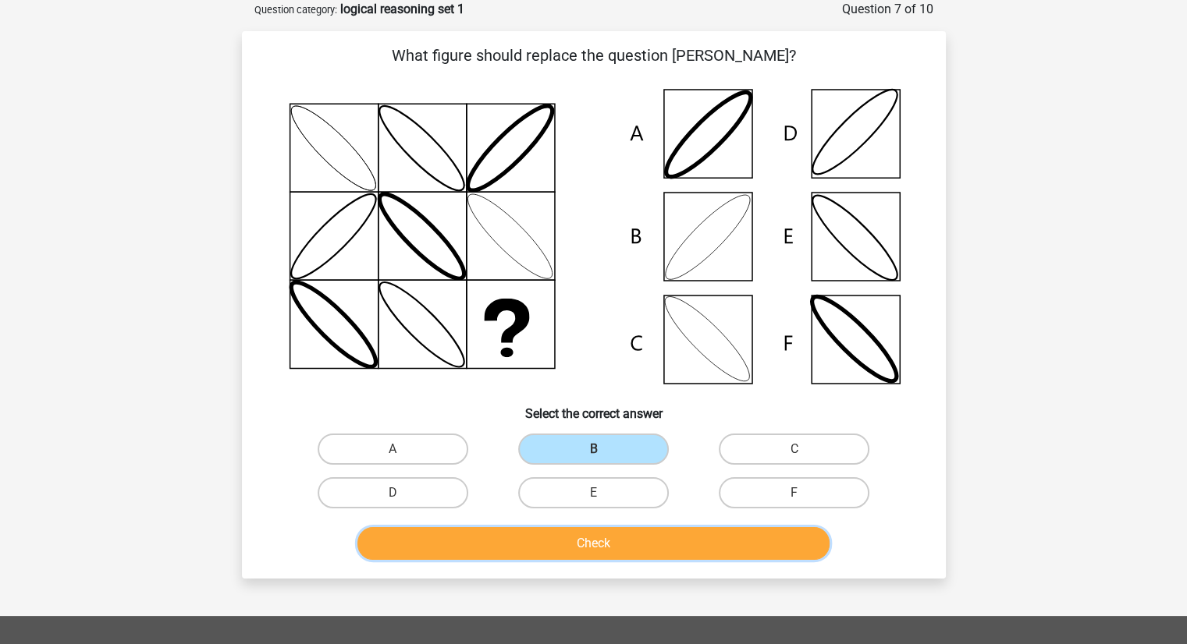
click at [563, 548] on button "Check" at bounding box center [593, 543] width 472 height 33
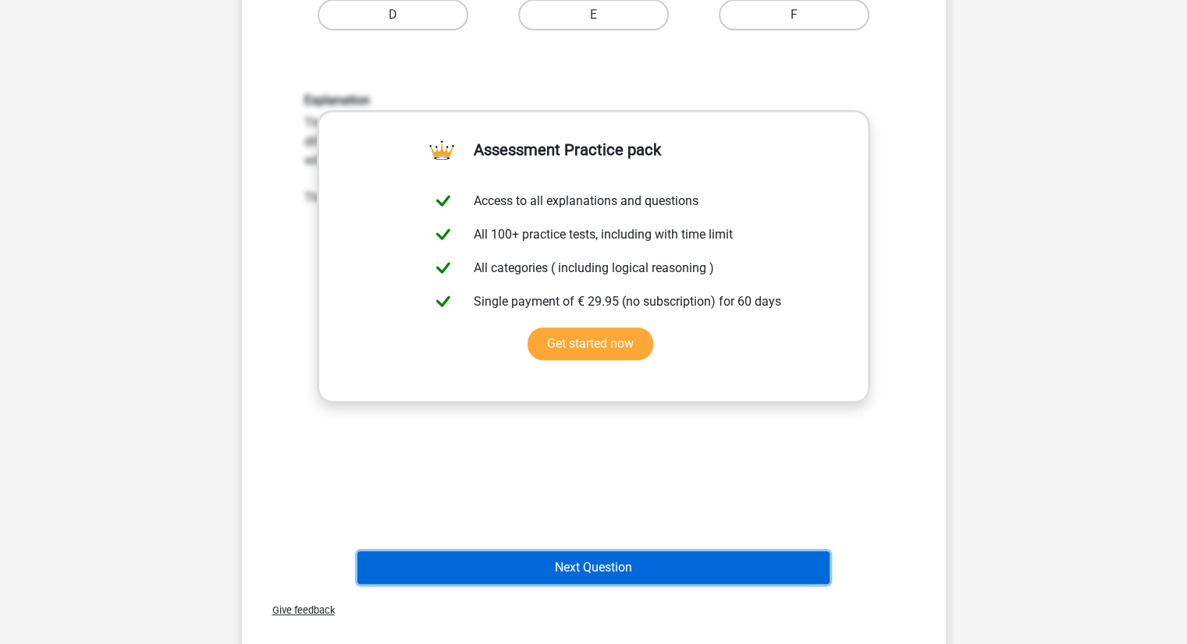
click at [577, 563] on button "Next Question" at bounding box center [593, 568] width 472 height 33
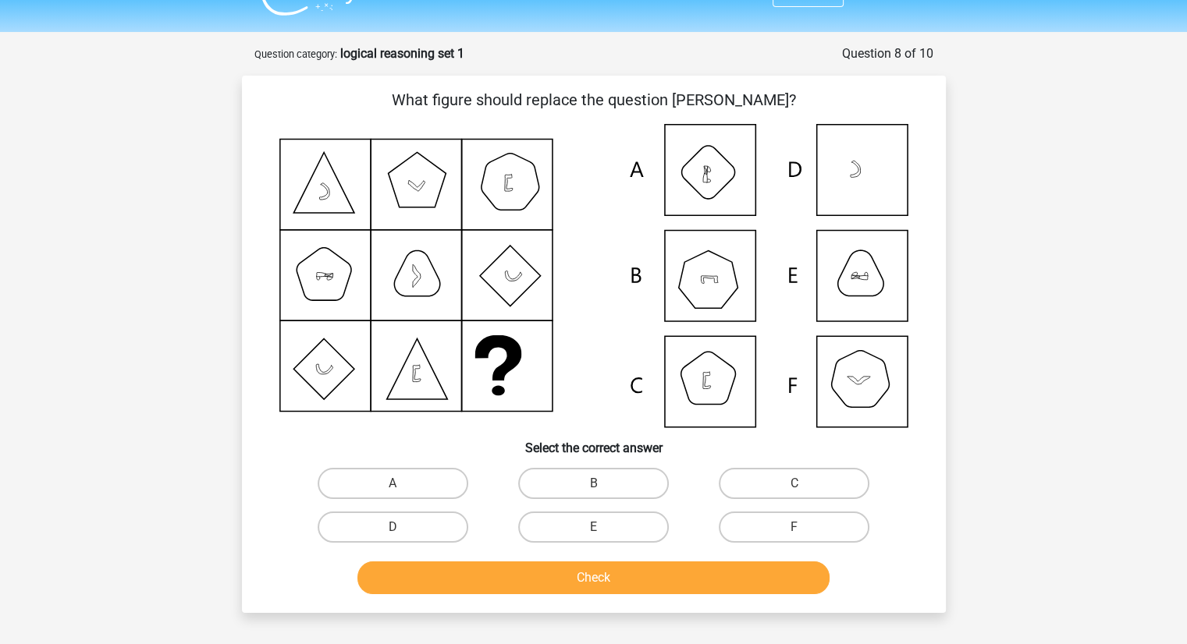
scroll to position [27, 0]
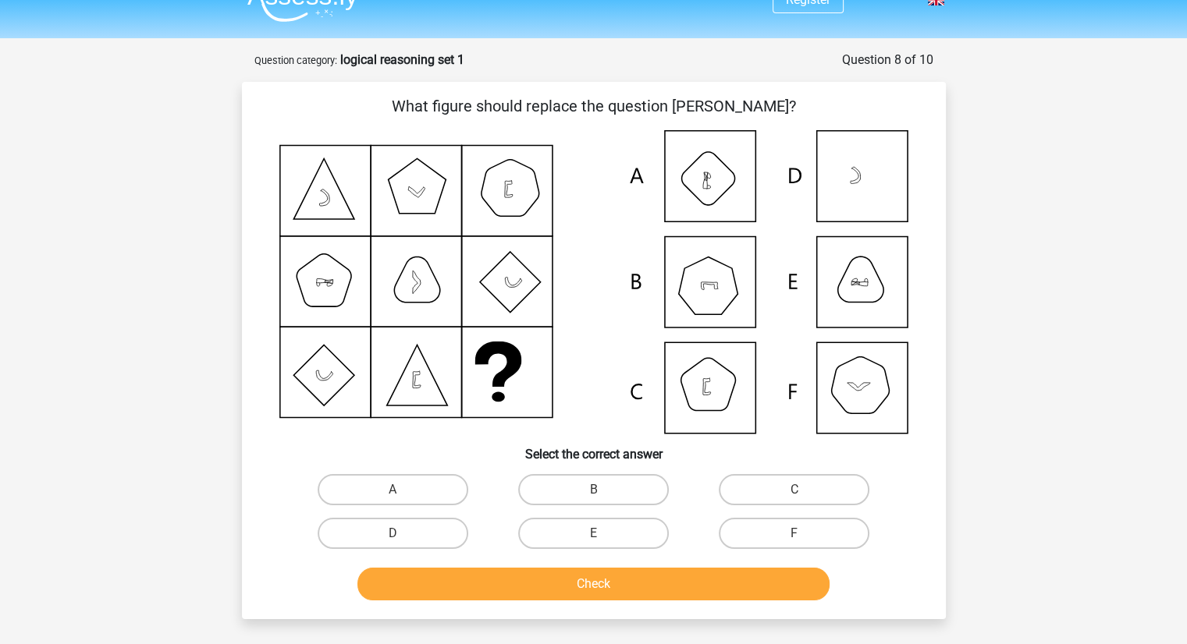
click at [584, 314] on icon at bounding box center [593, 281] width 629 height 303
click at [612, 495] on label "B" at bounding box center [593, 489] width 151 height 31
click at [603, 495] on input "B" at bounding box center [598, 495] width 10 height 10
radio input "true"
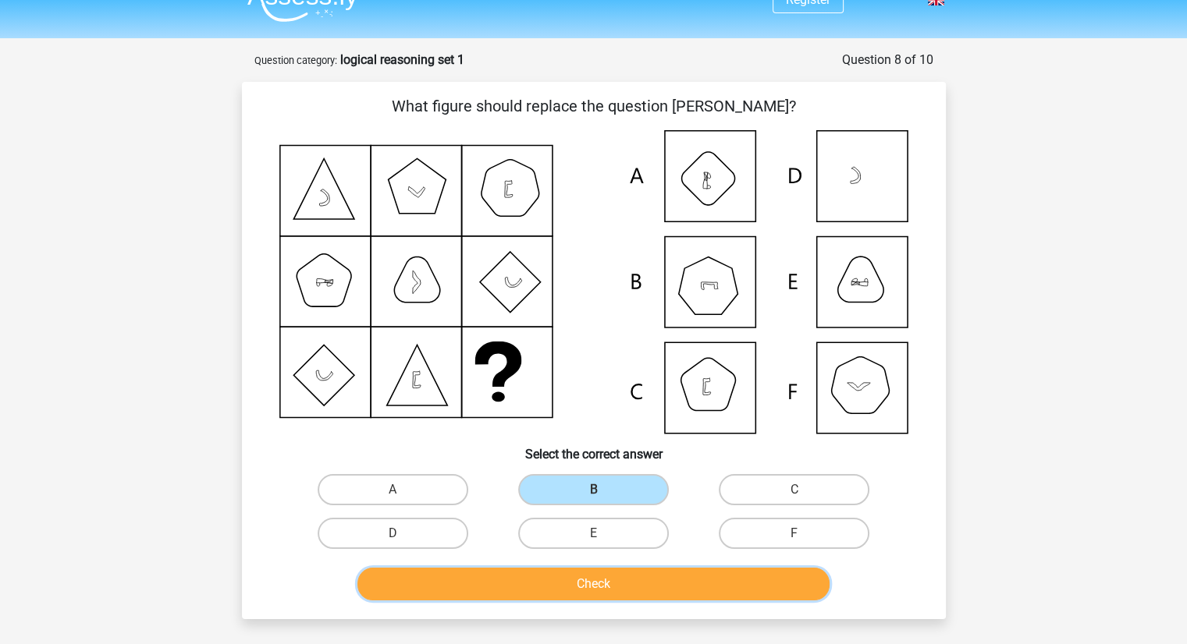
click at [598, 581] on button "Check" at bounding box center [593, 584] width 472 height 33
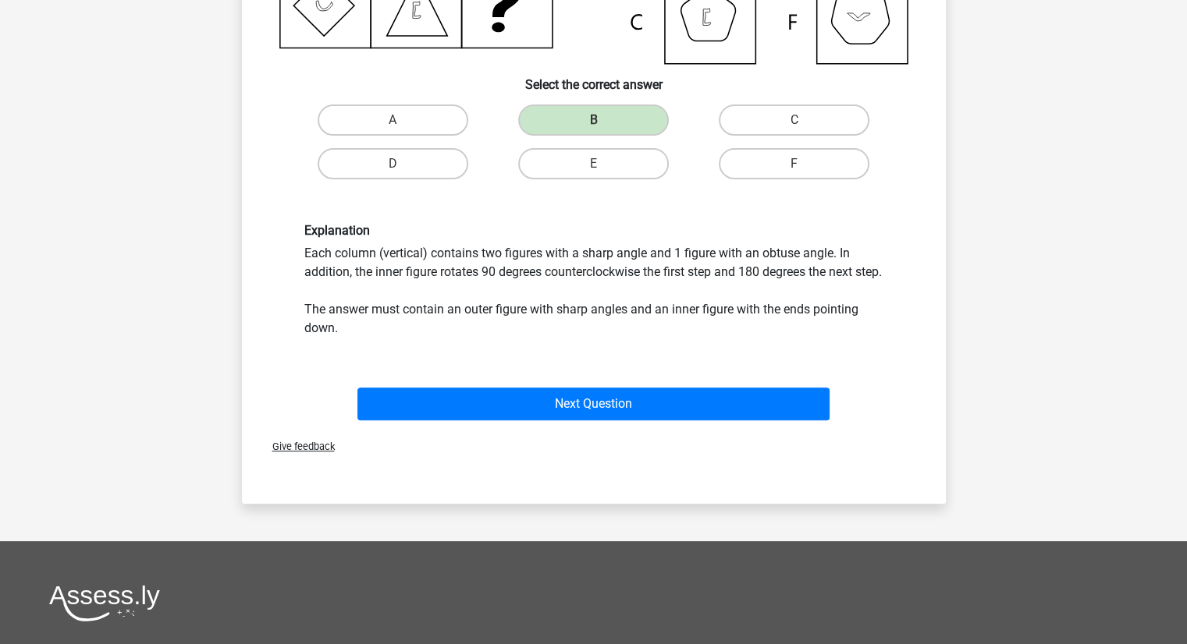
scroll to position [399, 0]
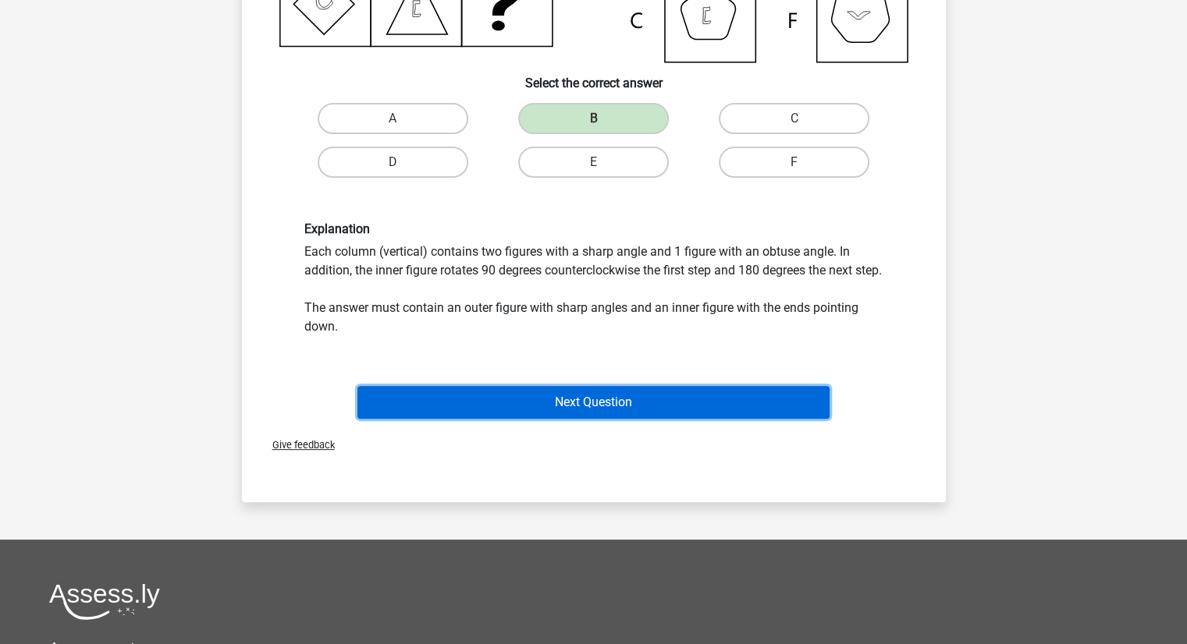
click at [580, 416] on button "Next Question" at bounding box center [593, 402] width 472 height 33
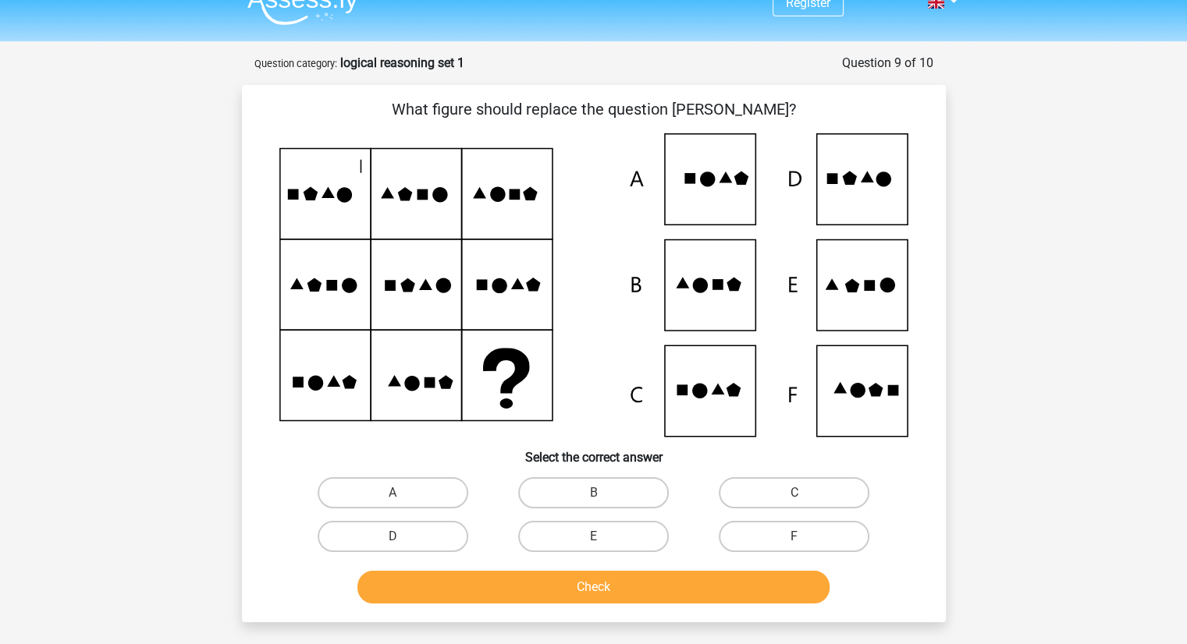
scroll to position [28, 0]
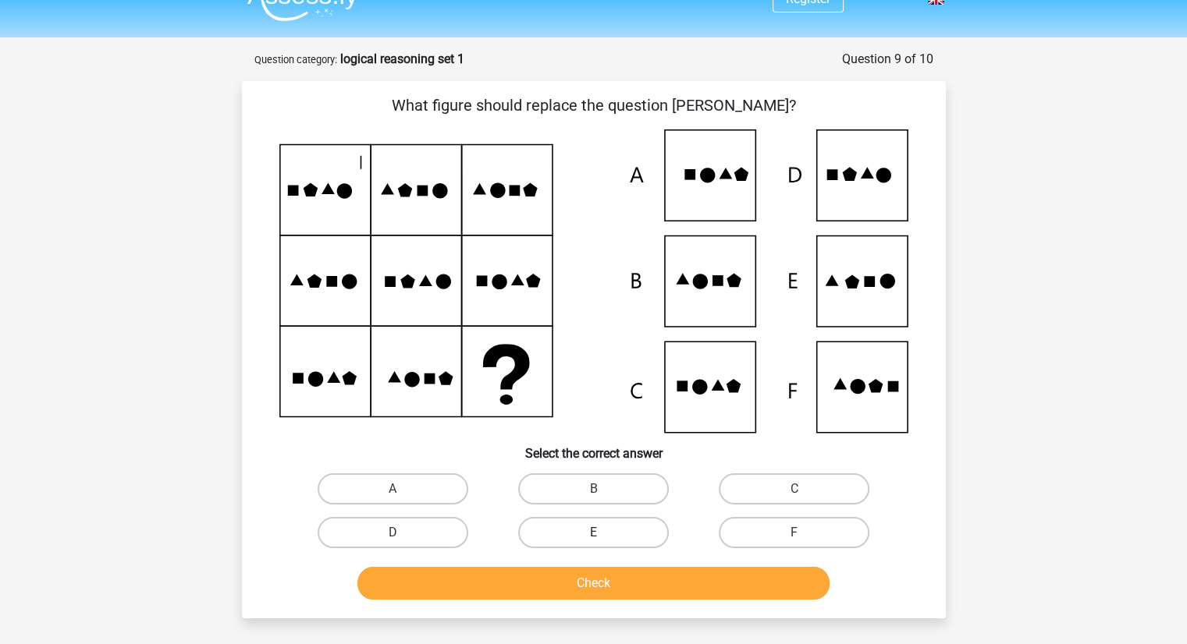
click at [563, 528] on label "E" at bounding box center [593, 532] width 151 height 31
click at [593, 533] on input "E" at bounding box center [598, 538] width 10 height 10
radio input "true"
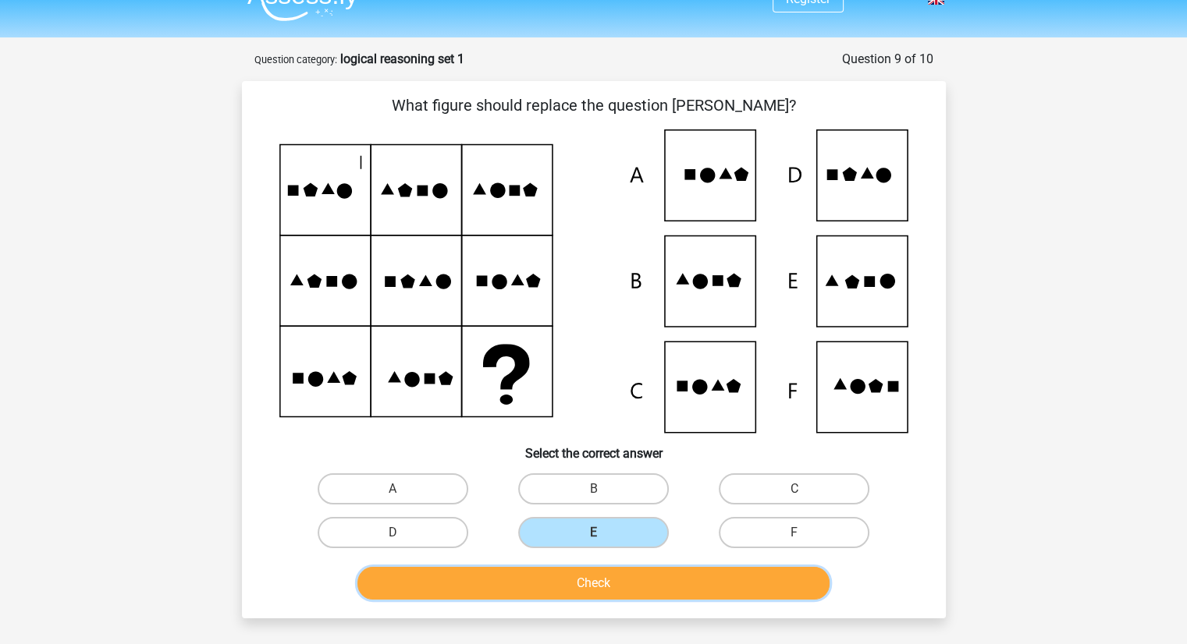
click at [574, 584] on button "Check" at bounding box center [593, 583] width 472 height 33
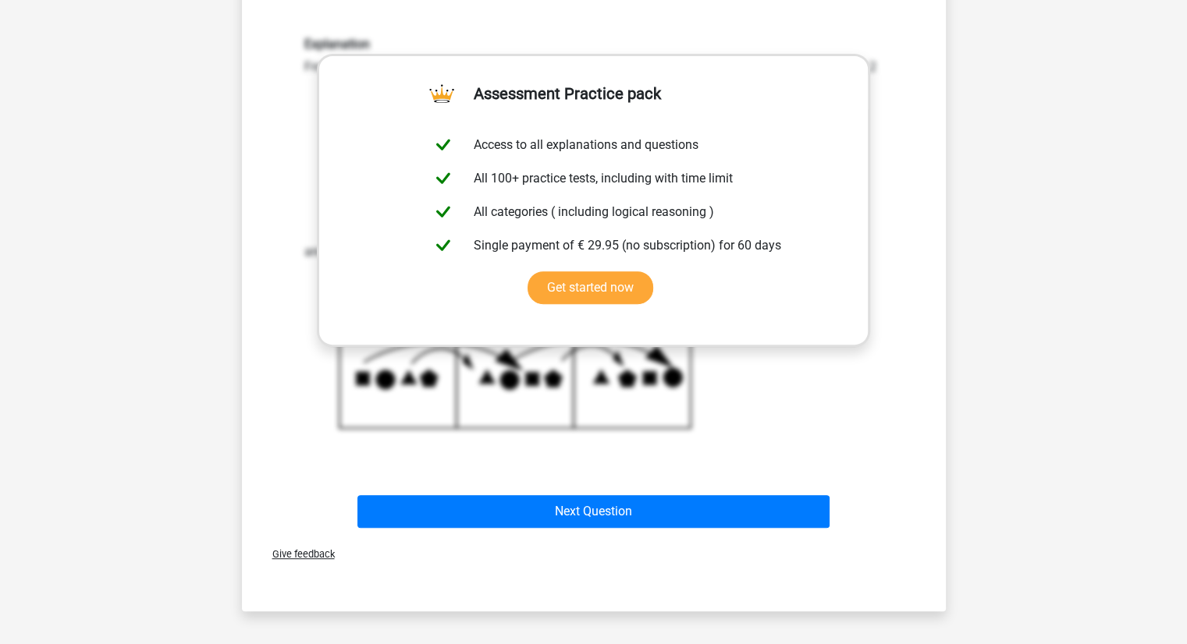
scroll to position [603, 0]
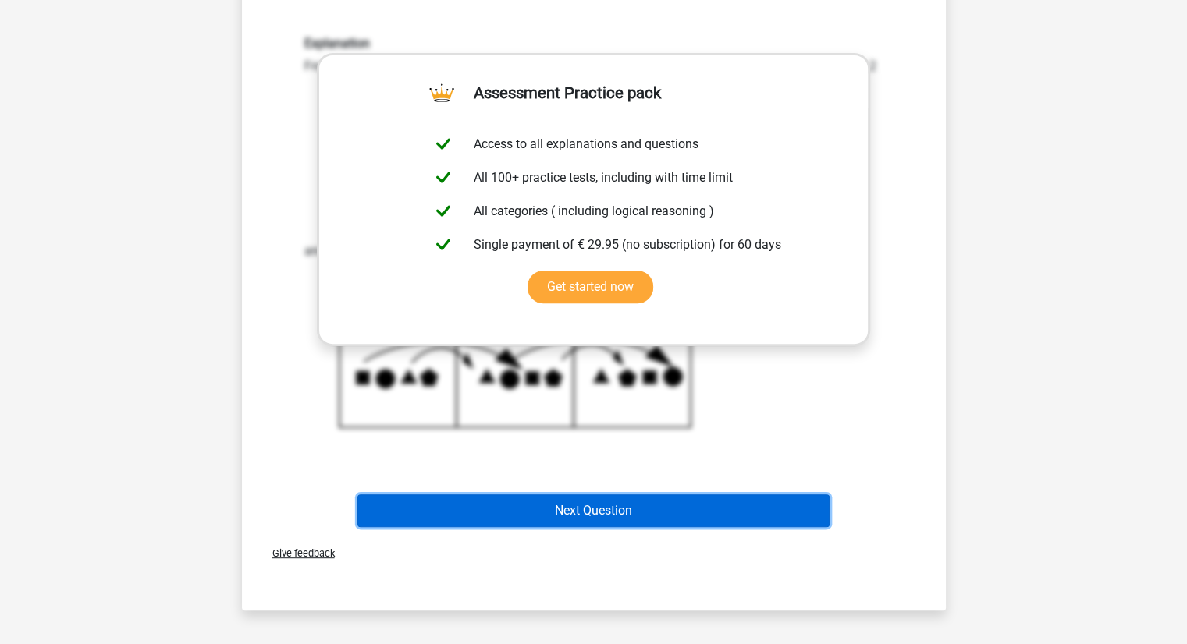
click at [590, 500] on button "Next Question" at bounding box center [593, 511] width 472 height 33
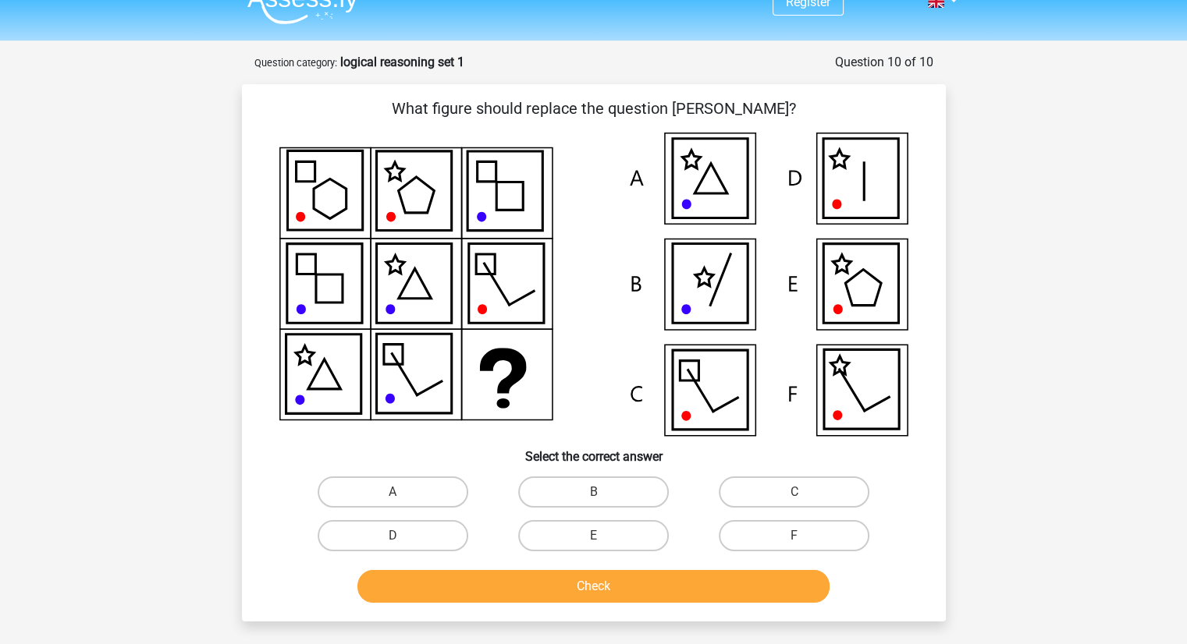
scroll to position [0, 0]
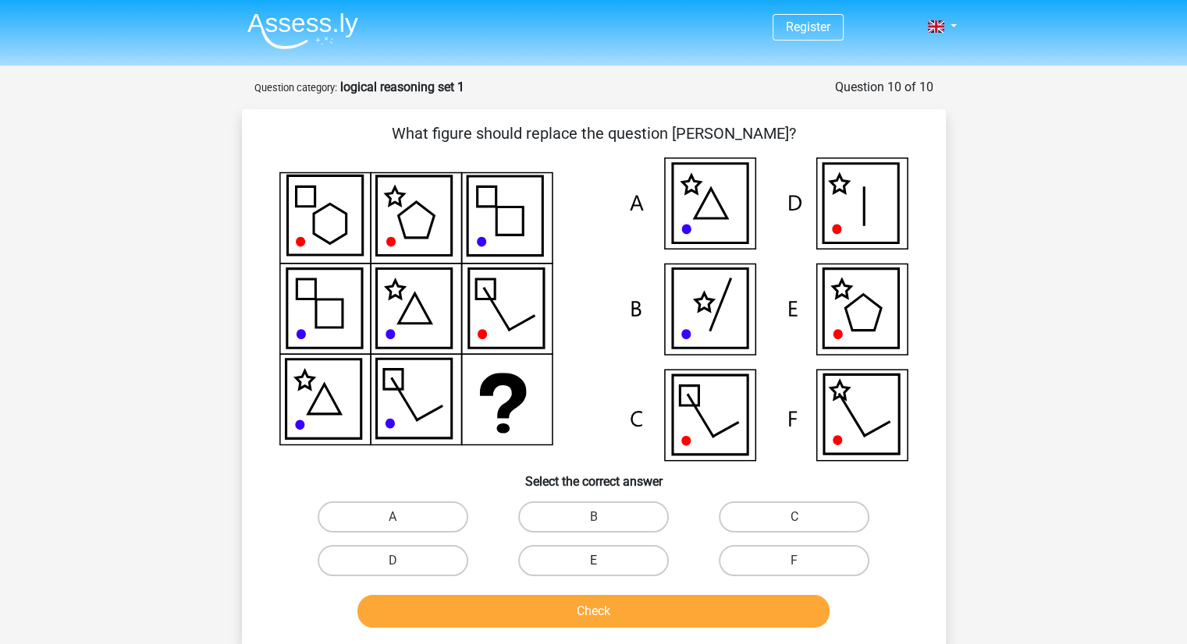
click at [576, 553] on label "E" at bounding box center [593, 560] width 151 height 31
click at [593, 561] on input "E" at bounding box center [598, 566] width 10 height 10
radio input "true"
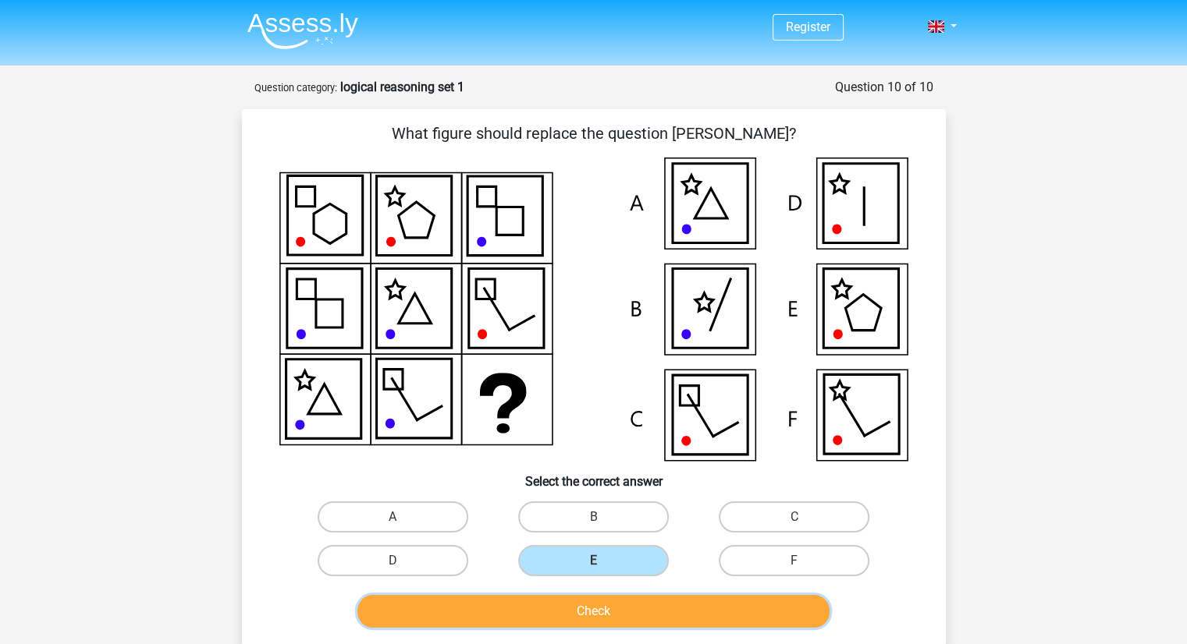
click at [589, 603] on button "Check" at bounding box center [593, 611] width 472 height 33
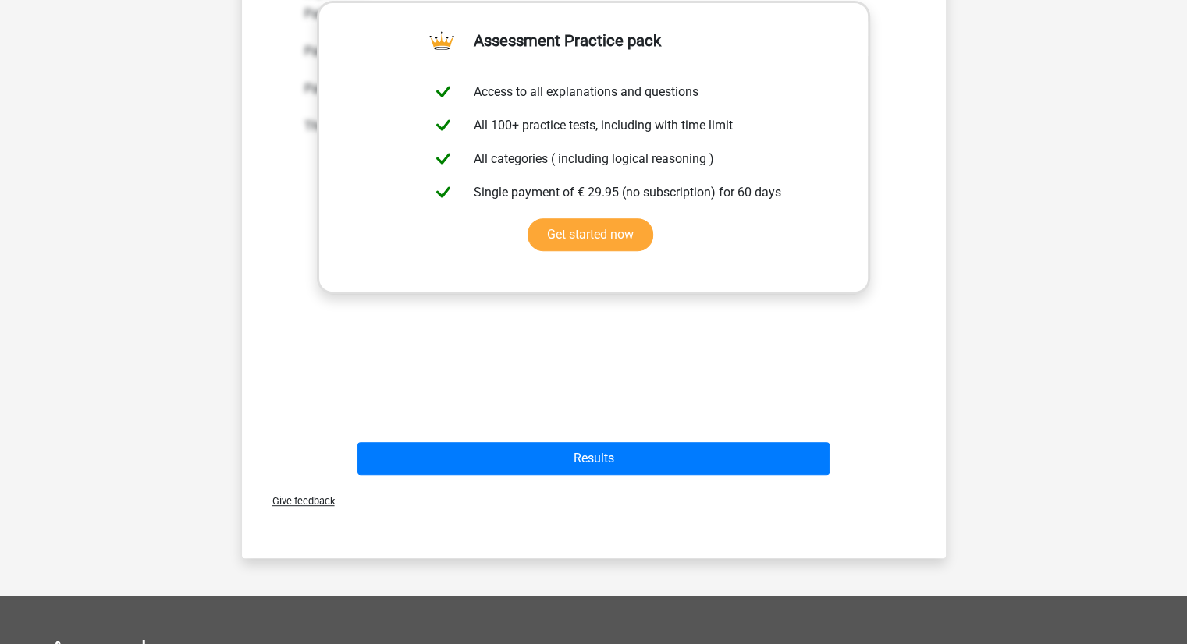
scroll to position [658, 0]
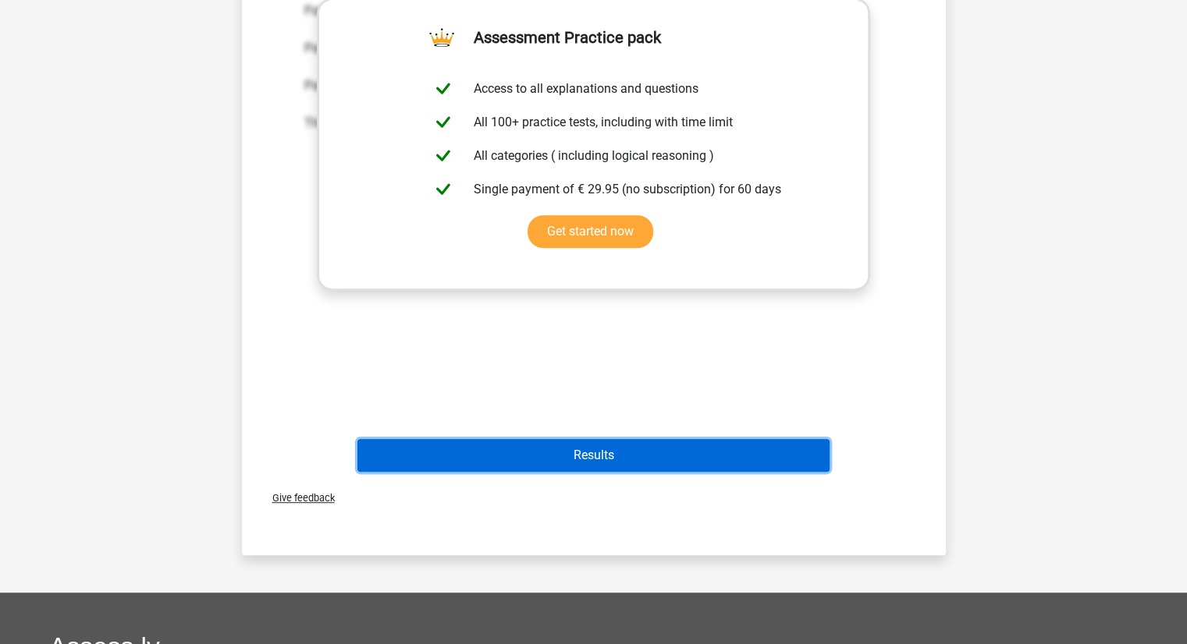
click at [455, 456] on button "Results" at bounding box center [593, 455] width 472 height 33
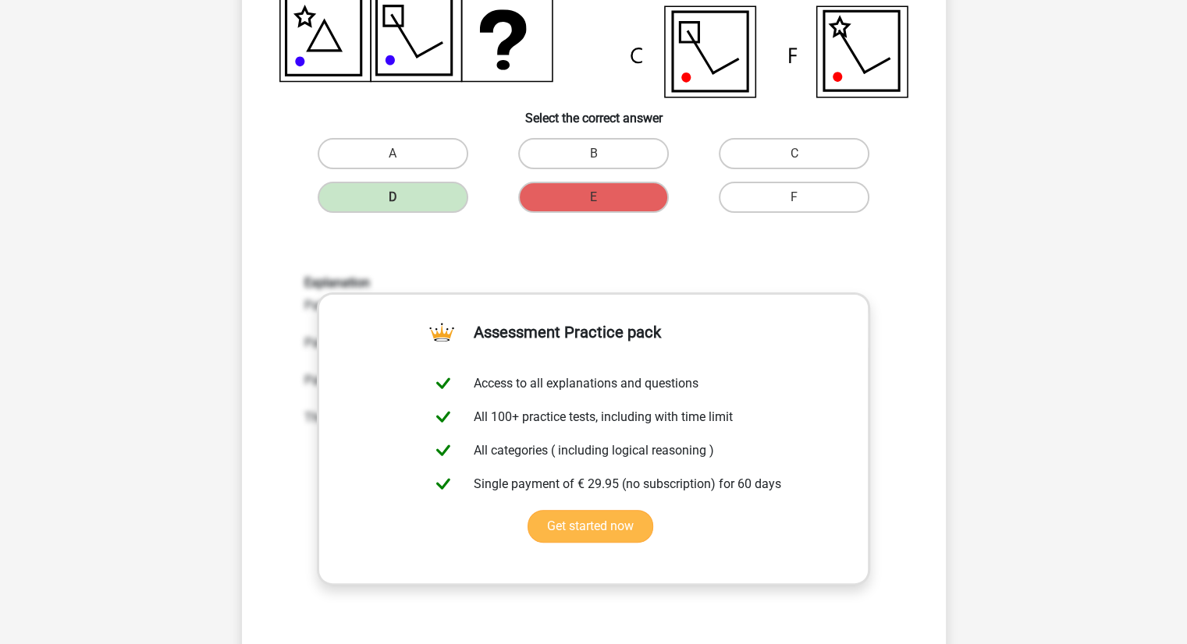
scroll to position [364, 0]
click at [593, 527] on link "Get started now" at bounding box center [590, 525] width 126 height 33
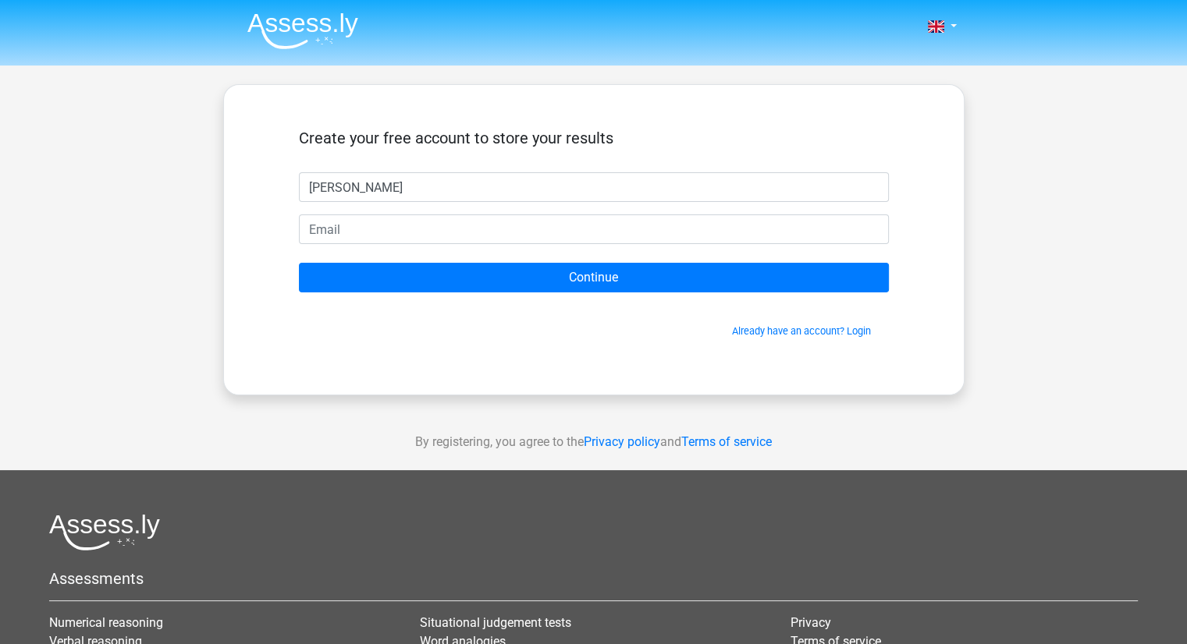
type input "[PERSON_NAME]"
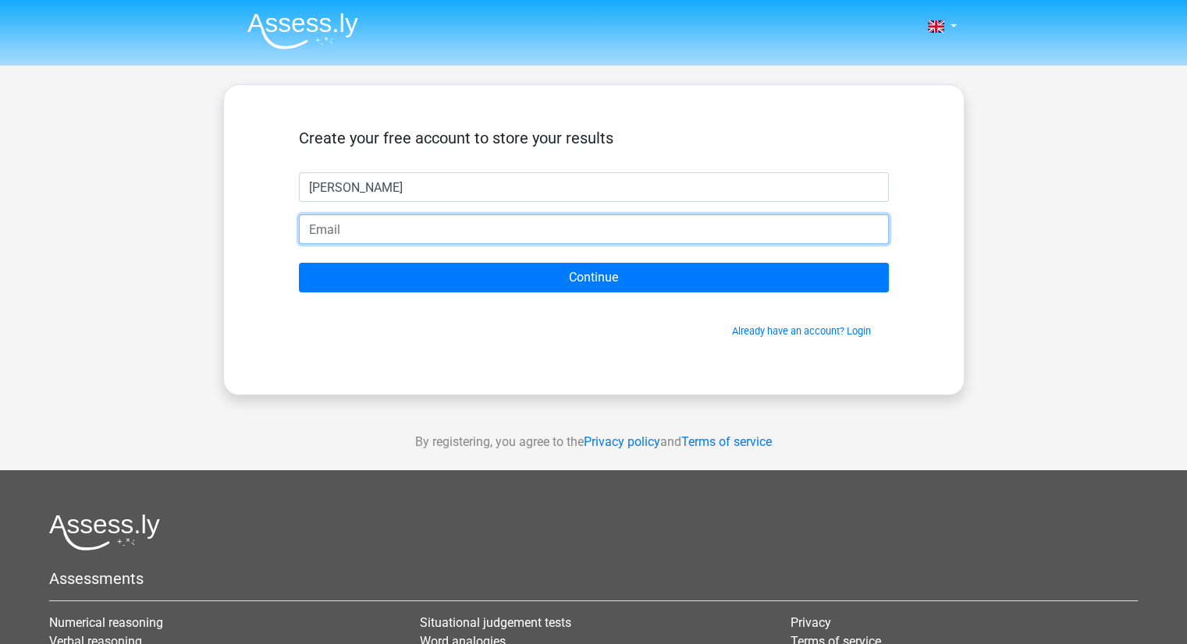
click at [385, 229] on input "email" at bounding box center [594, 230] width 590 height 30
drag, startPoint x: 419, startPoint y: 225, endPoint x: 430, endPoint y: 225, distance: 10.9
click at [430, 225] on input "kelly.schumacher@outlook.com" at bounding box center [594, 230] width 590 height 30
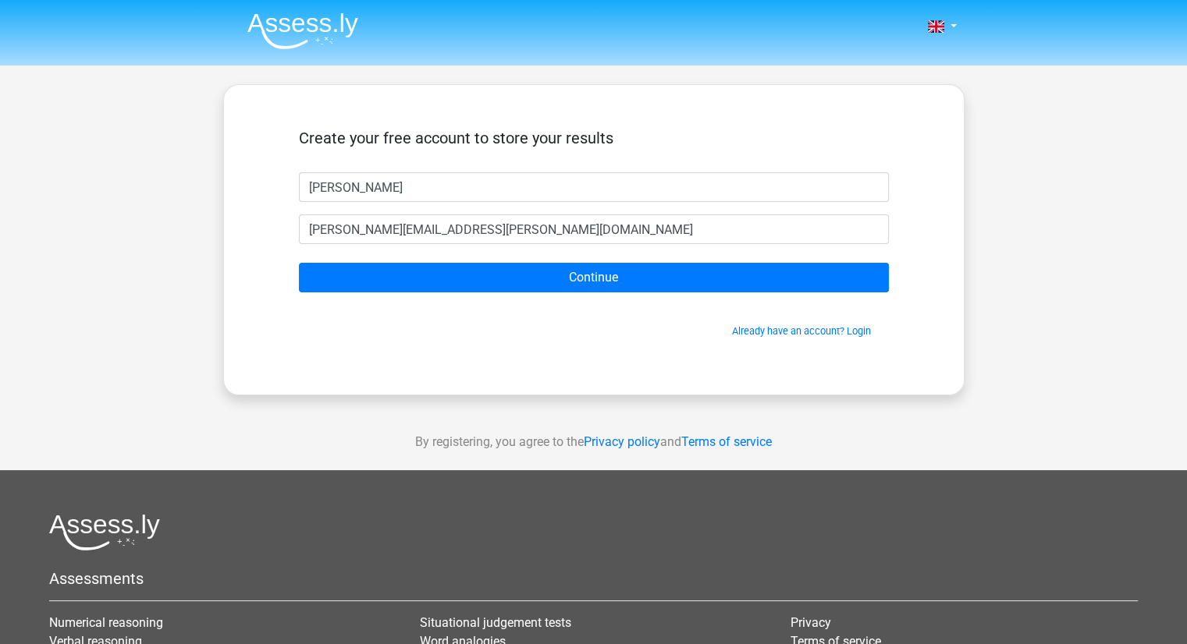
click at [568, 154] on div "Create your free account to store your results" at bounding box center [594, 151] width 590 height 44
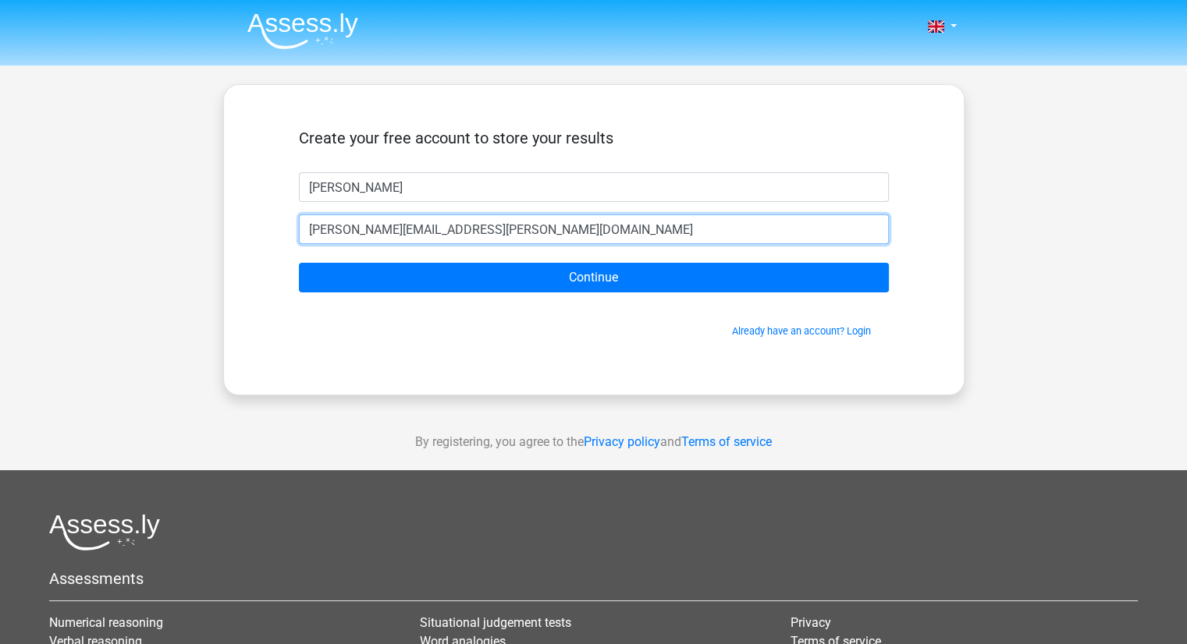
click at [457, 229] on input "kelly.schumacher@outlook.com" at bounding box center [594, 230] width 590 height 30
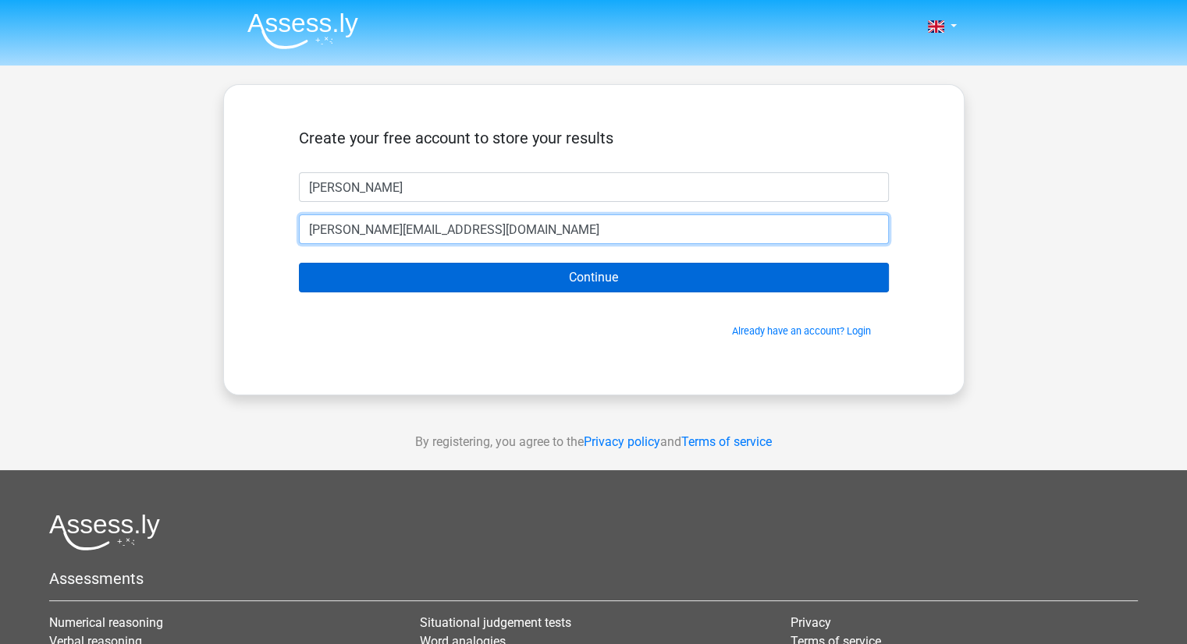
type input "[PERSON_NAME][EMAIL_ADDRESS][DOMAIN_NAME]"
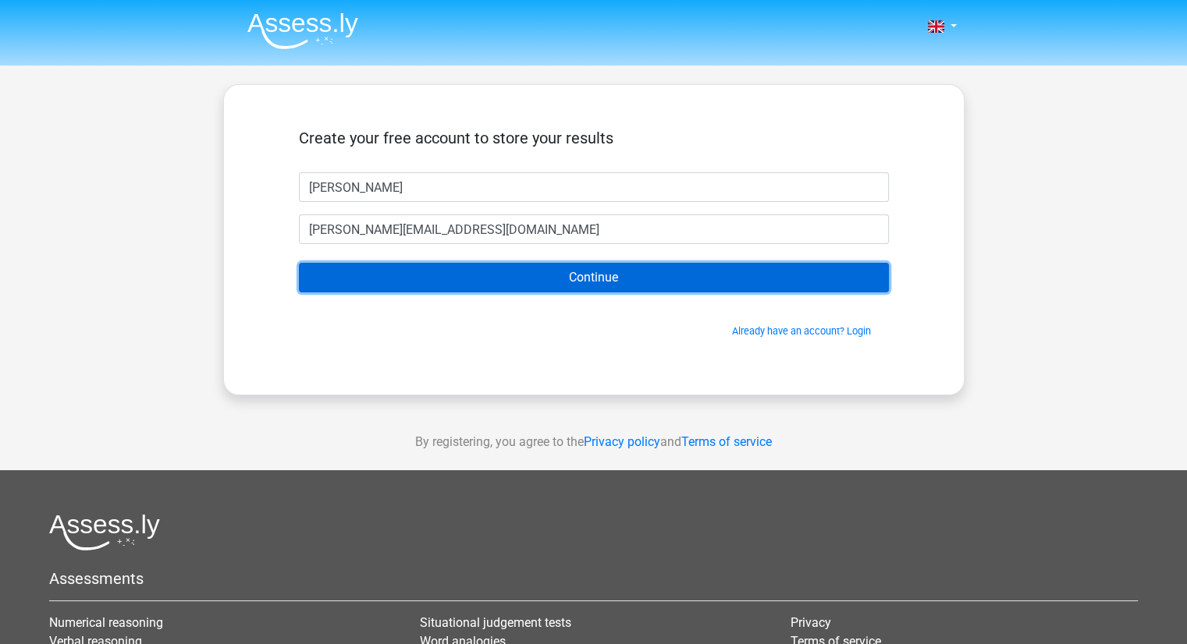
click at [499, 281] on input "Continue" at bounding box center [594, 278] width 590 height 30
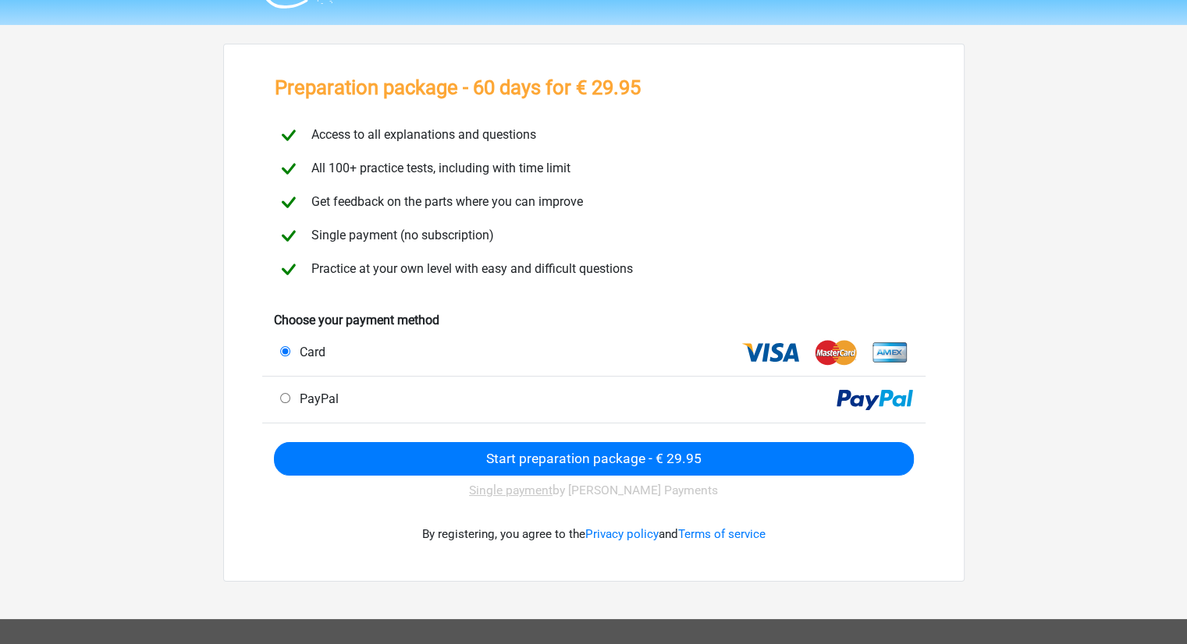
scroll to position [42, 0]
